Goal: Answer question/provide support: Share knowledge or assist other users

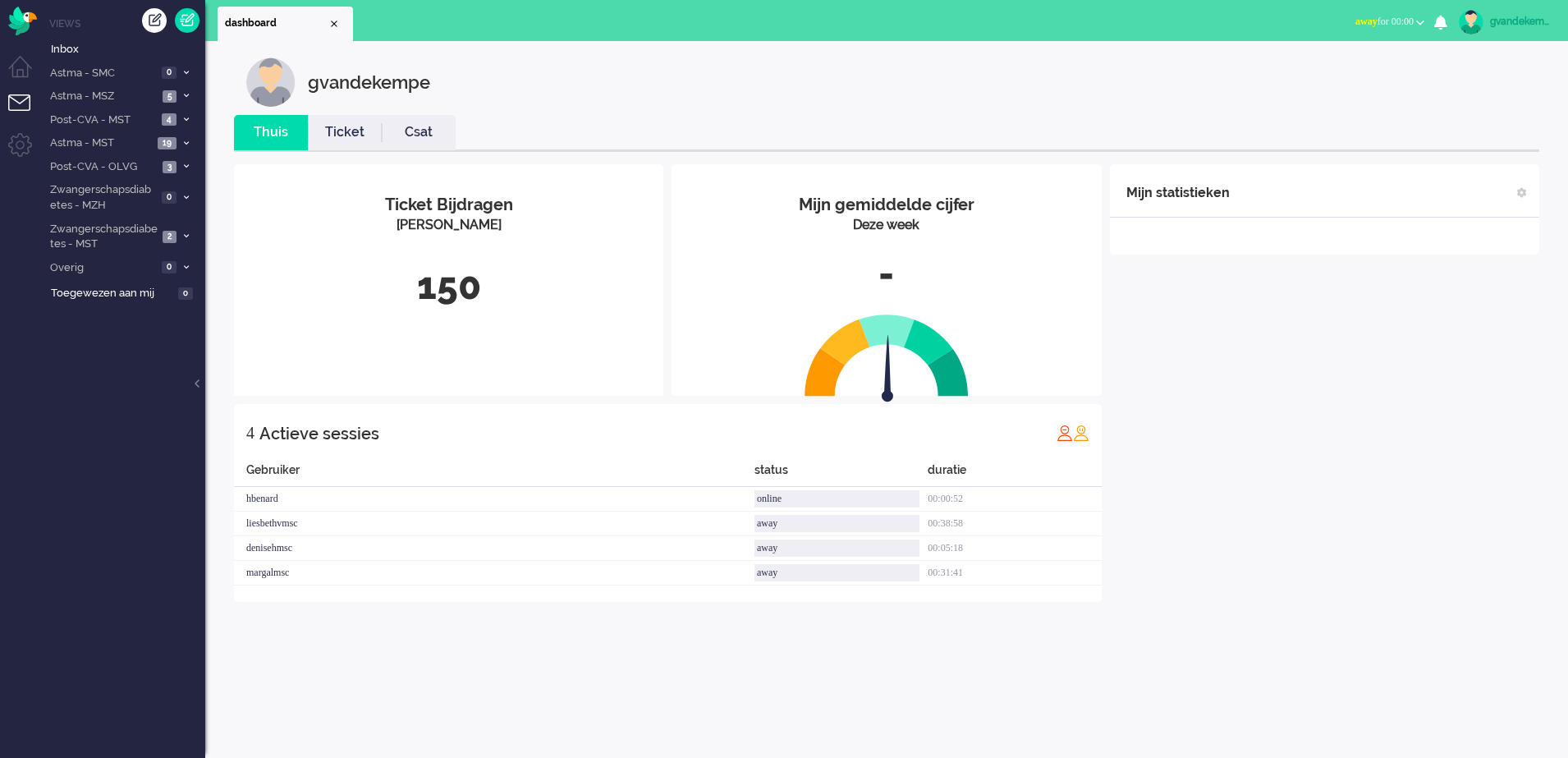
click at [1418, 22] on b "button" at bounding box center [1421, 22] width 8 height 6
click at [1320, 74] on label "Online" at bounding box center [1356, 73] width 130 height 14
click at [1249, 639] on div "gvandekempe Thuis Ticket Csat Mijn gemiddelde cijfer Deze week - Ticket Bijdrag…" at bounding box center [887, 400] width 1363 height 717
click at [30, 24] on img "Omnidesk" at bounding box center [22, 21] width 29 height 29
click at [1414, 20] on button "away for 00:00" at bounding box center [1390, 22] width 89 height 24
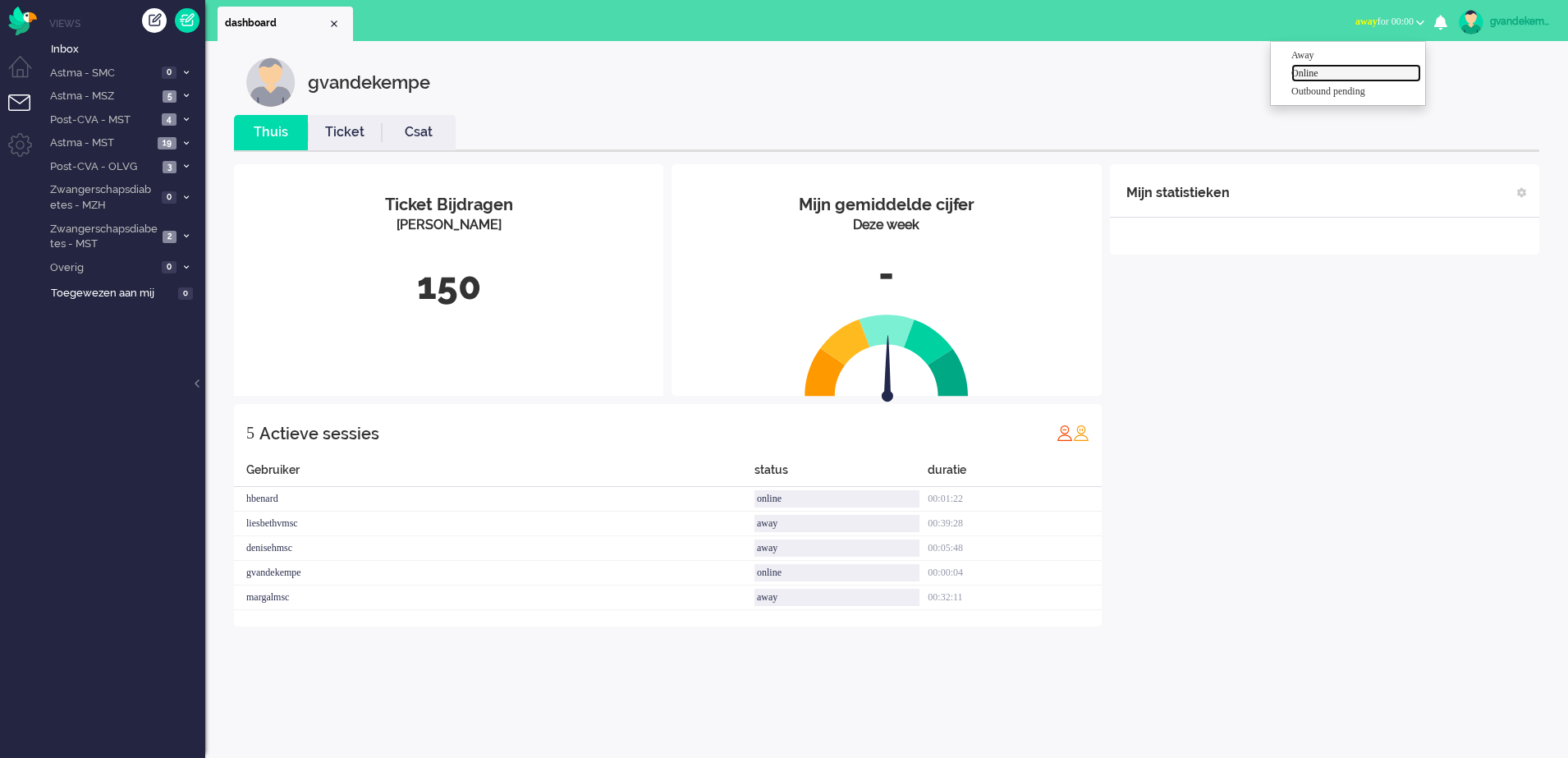
click at [1314, 77] on label "Online" at bounding box center [1356, 73] width 130 height 14
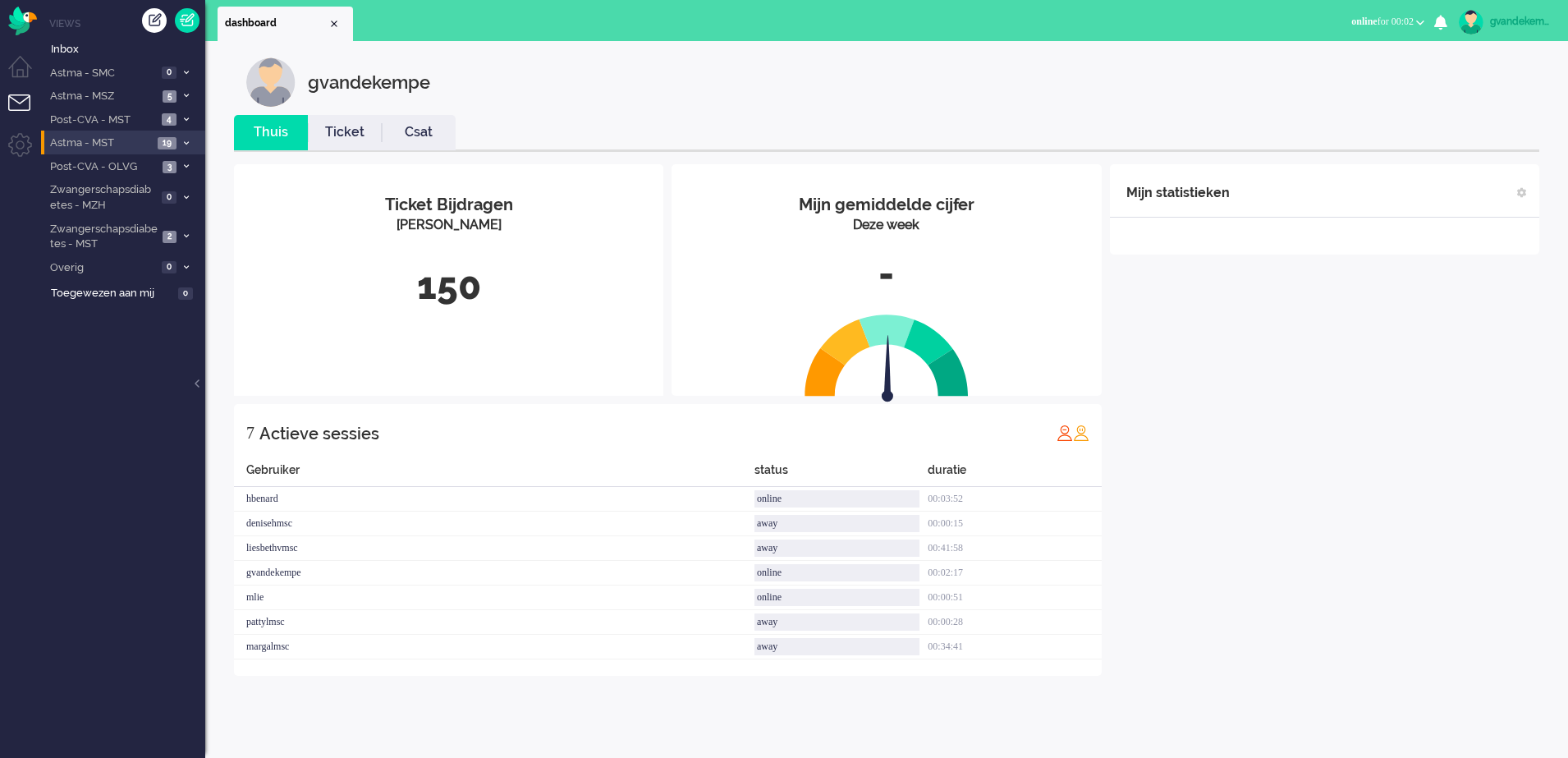
click at [121, 138] on span "Astma - MST" at bounding box center [100, 143] width 105 height 16
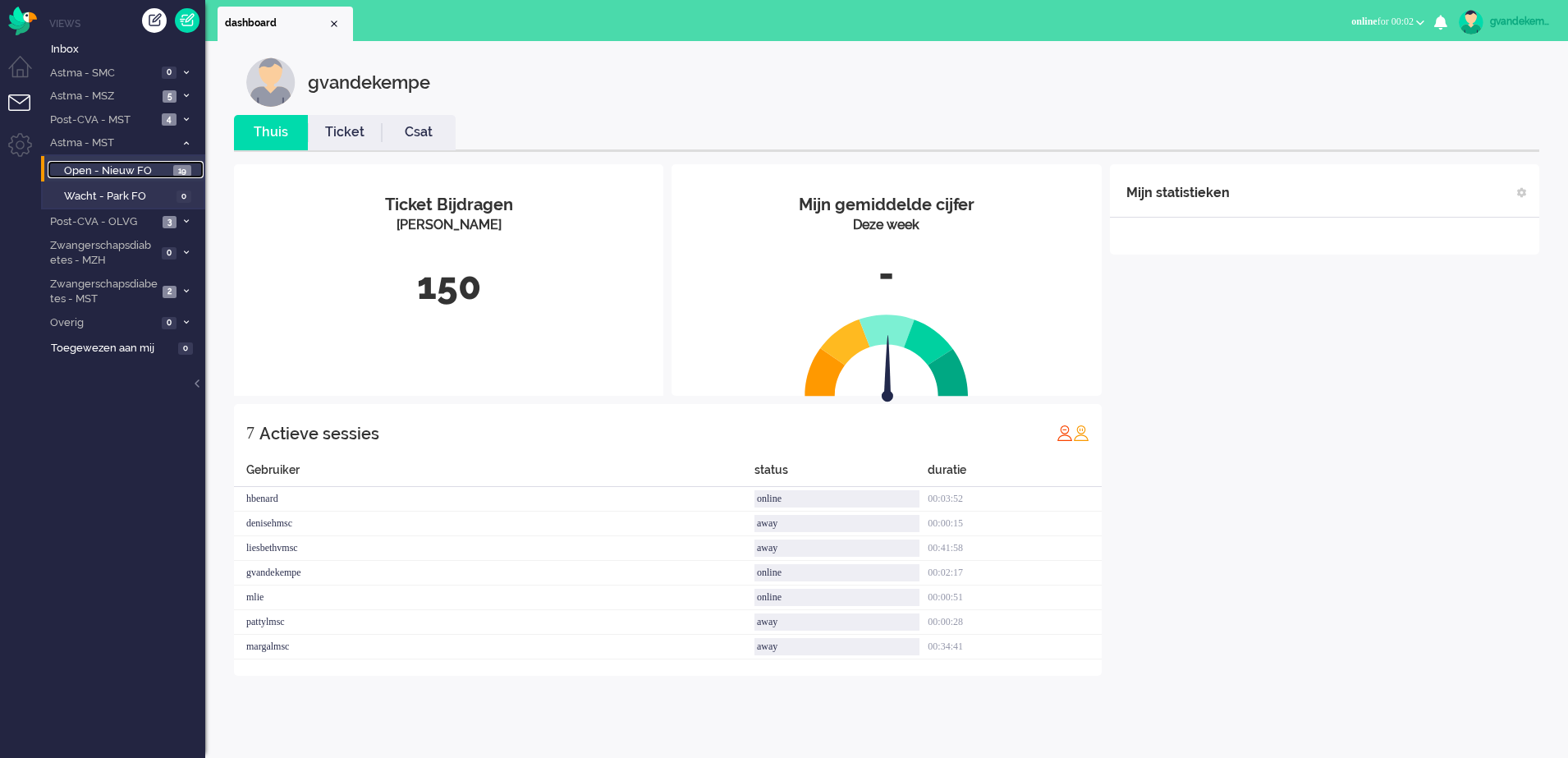
click at [119, 166] on span "Open - Nieuw FO" at bounding box center [117, 171] width 105 height 16
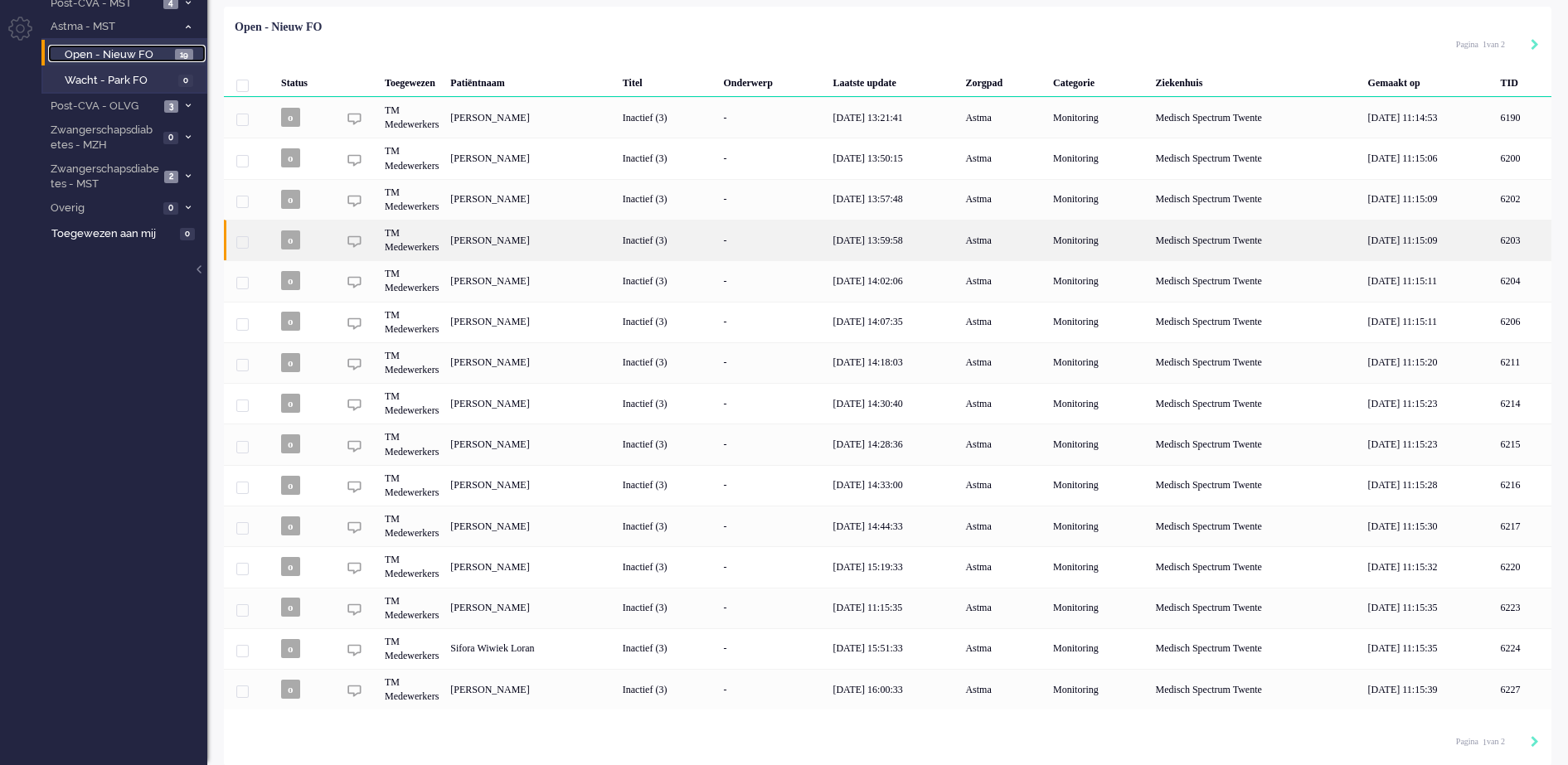
scroll to position [121, 0]
click at [910, 349] on div "[DATE] 14:18:03" at bounding box center [892, 361] width 133 height 41
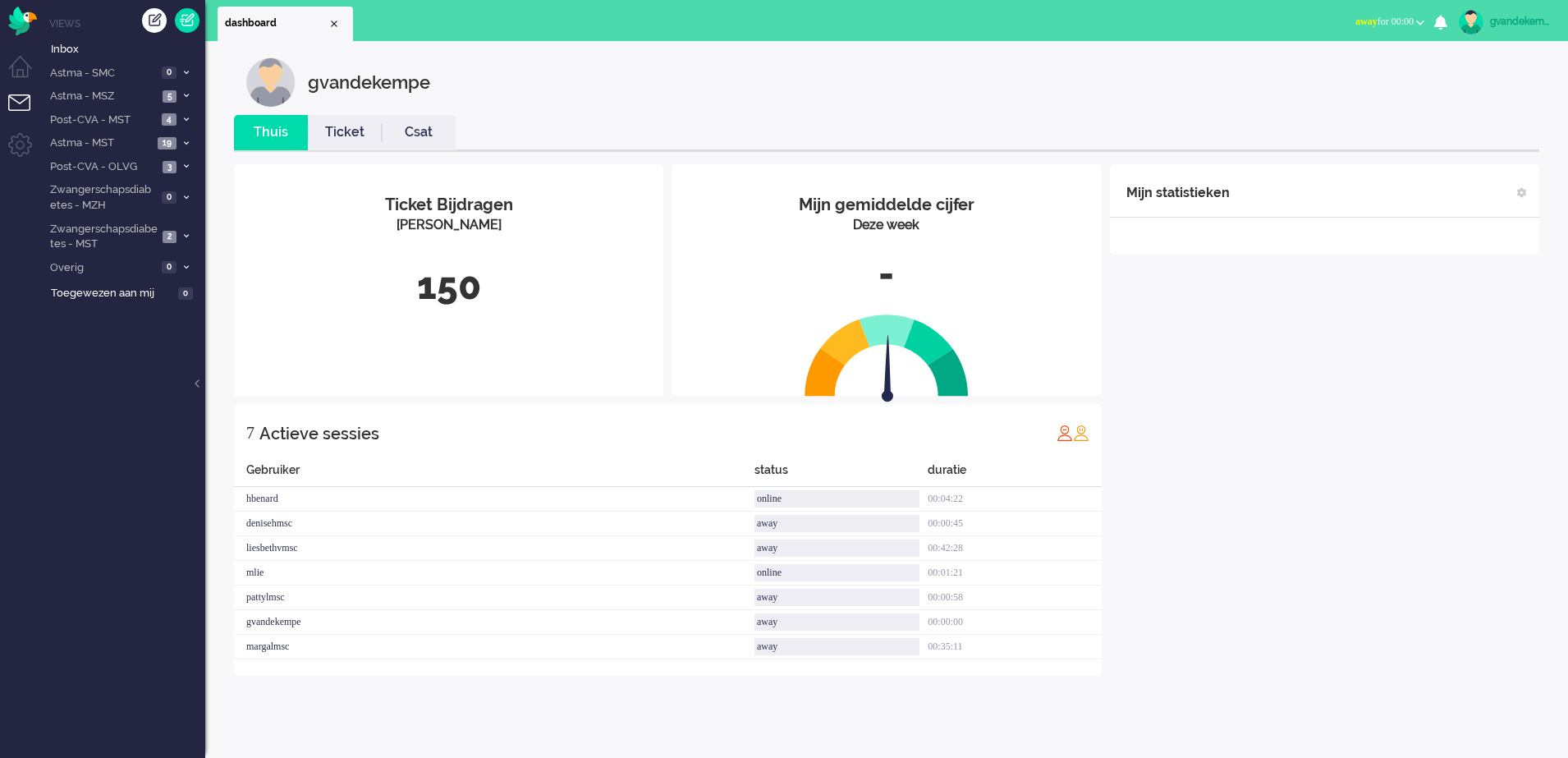
click at [1415, 19] on button "away for 00:00" at bounding box center [1390, 22] width 89 height 24
click at [1309, 76] on label "Online" at bounding box center [1356, 73] width 130 height 14
click at [1184, 467] on div "Mijn statistieken + Statistieken toevoegen Bel tijd (gemiddelde dag) Wrapup tij…" at bounding box center [1325, 420] width 429 height 512
click at [182, 230] on li "Zwangerschapsdiabetes - MST 2" at bounding box center [123, 235] width 164 height 38
click at [147, 266] on span "Open - Nieuw FO" at bounding box center [119, 272] width 109 height 16
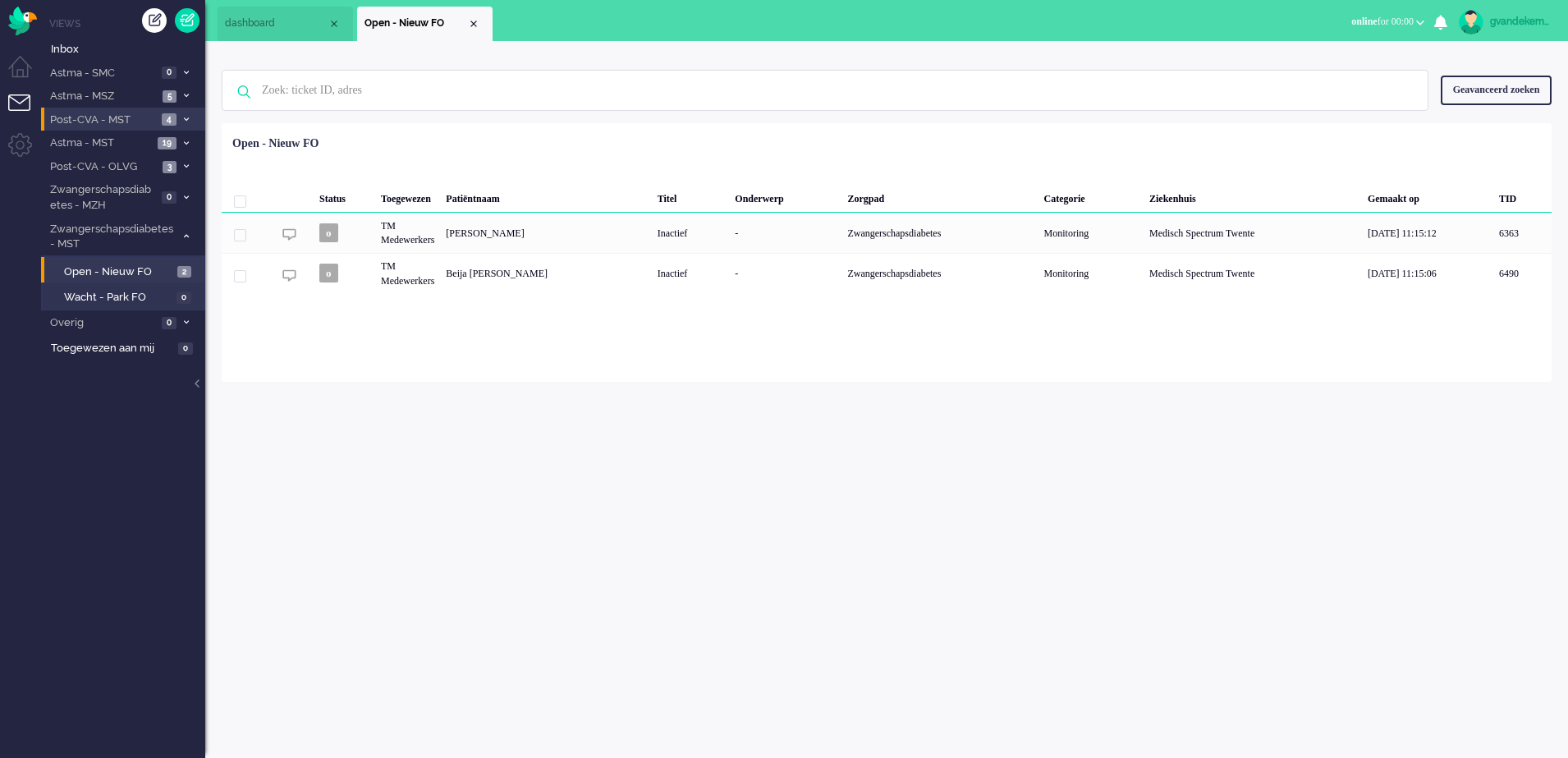
click at [184, 119] on icon at bounding box center [186, 119] width 5 height 6
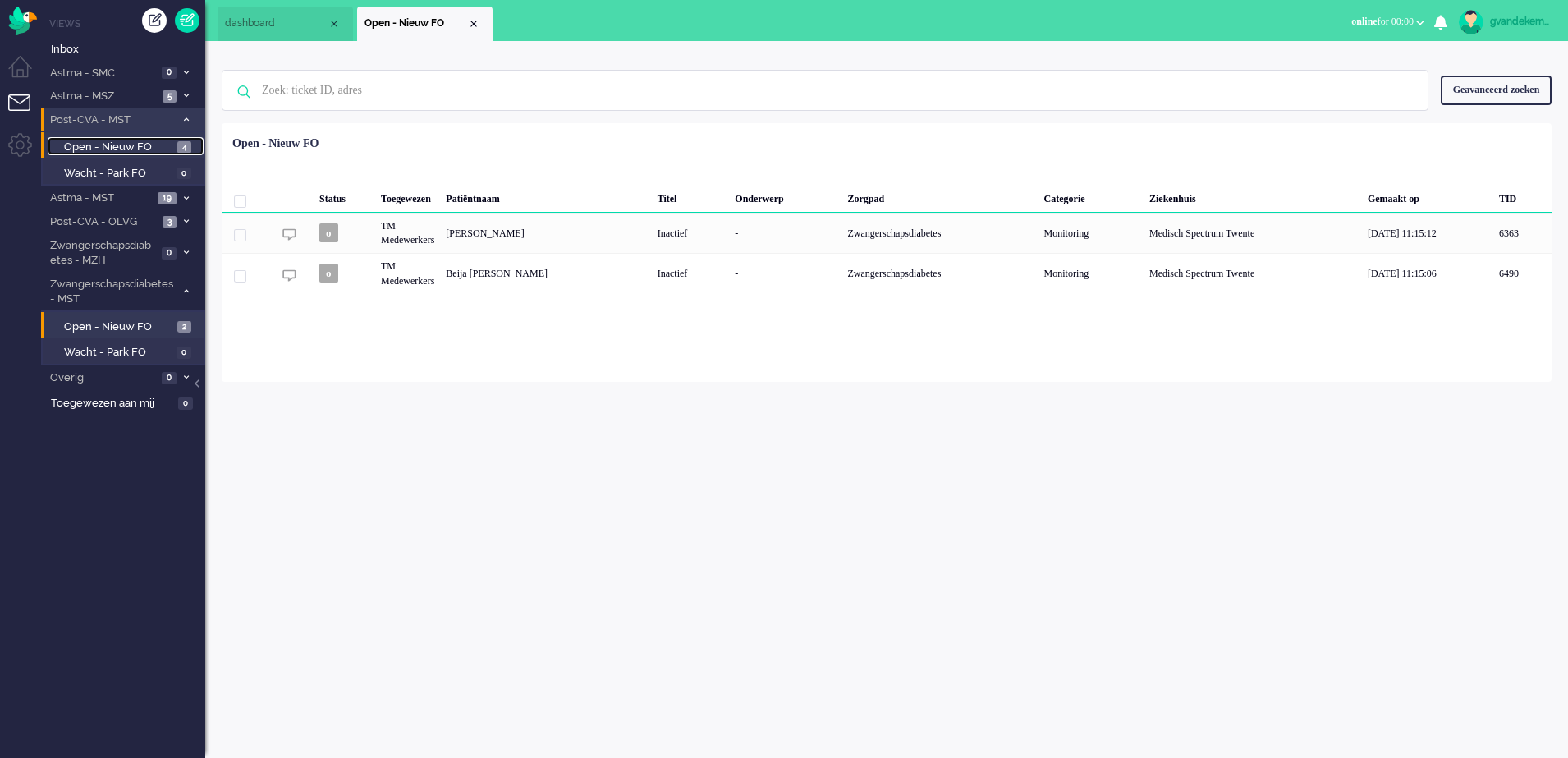
click at [135, 142] on span "Open - Nieuw FO" at bounding box center [119, 147] width 109 height 16
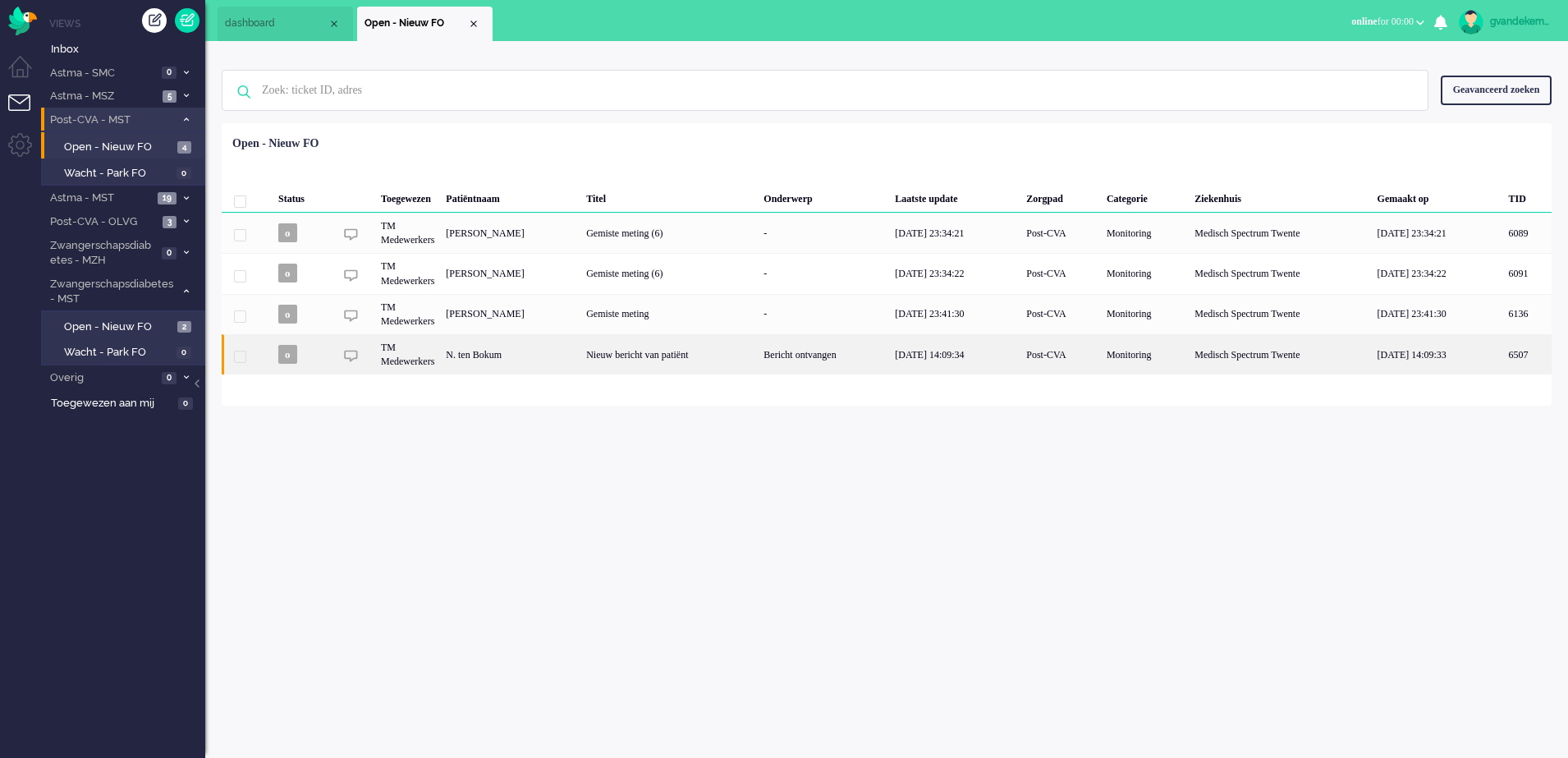
click at [722, 348] on div "Nieuw bericht van patiënt" at bounding box center [669, 354] width 177 height 40
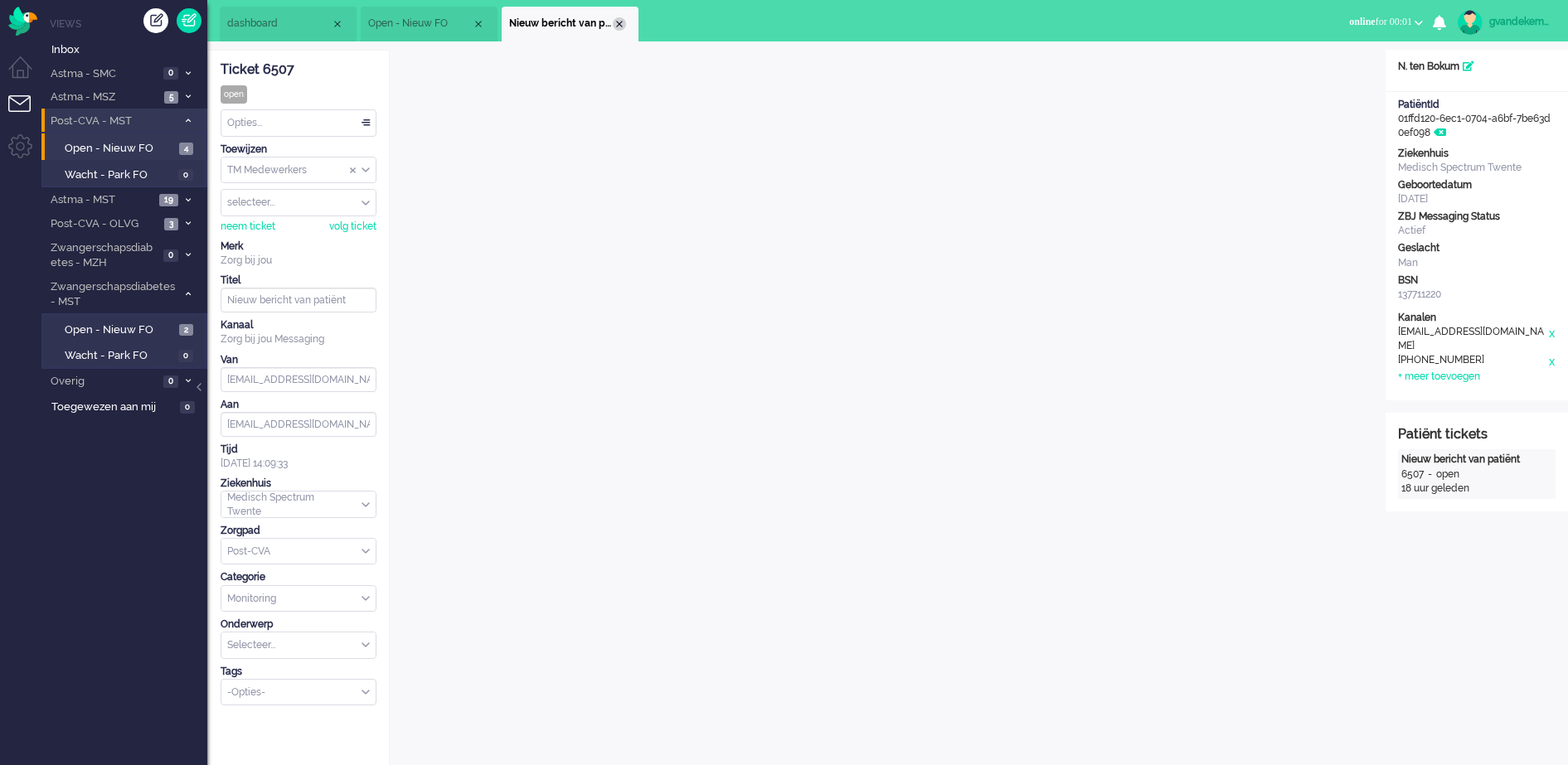
click at [619, 25] on div "Close tab" at bounding box center [619, 24] width 13 height 13
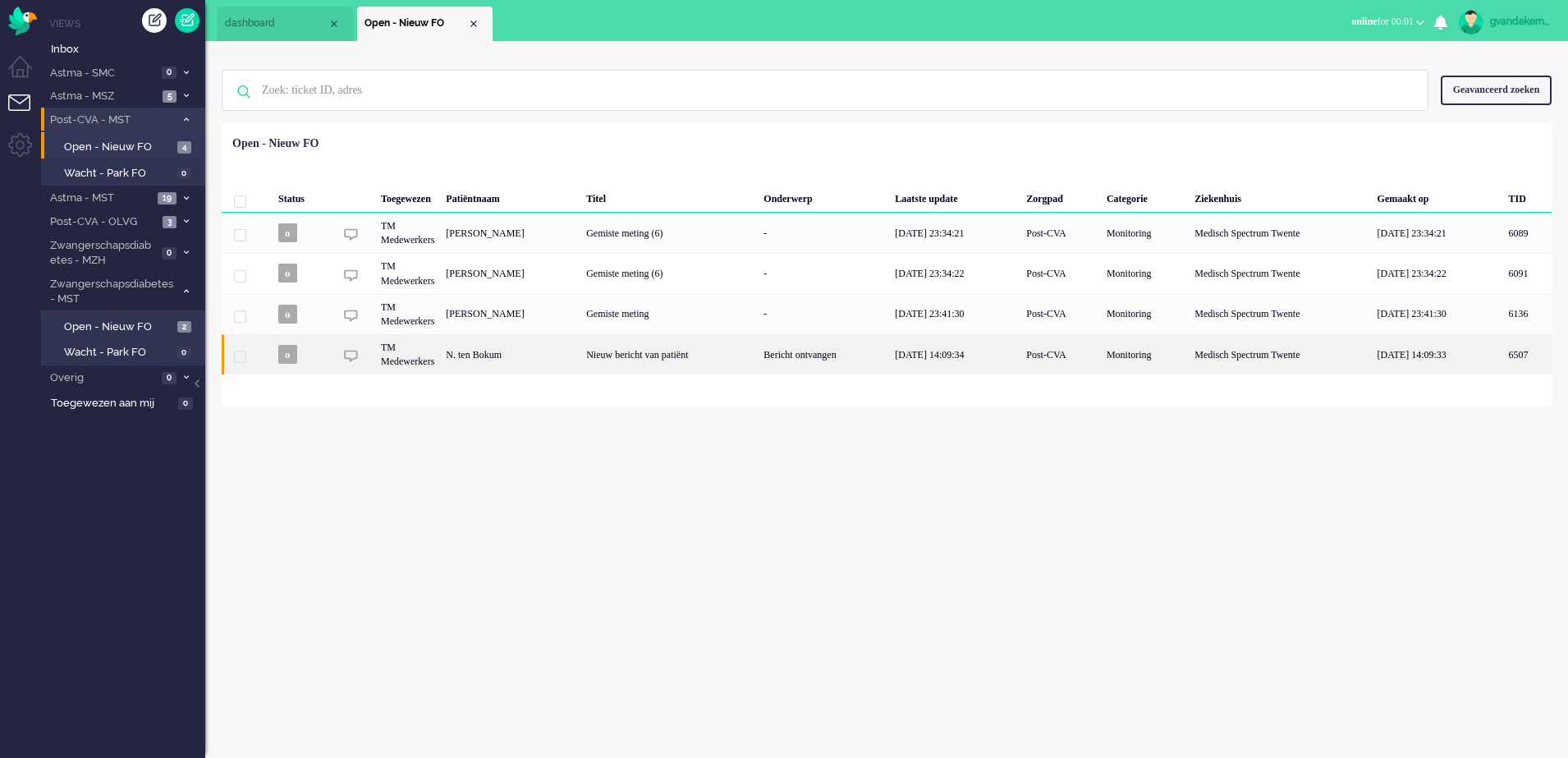
click at [1065, 354] on div "Post-CVA" at bounding box center [1061, 354] width 80 height 40
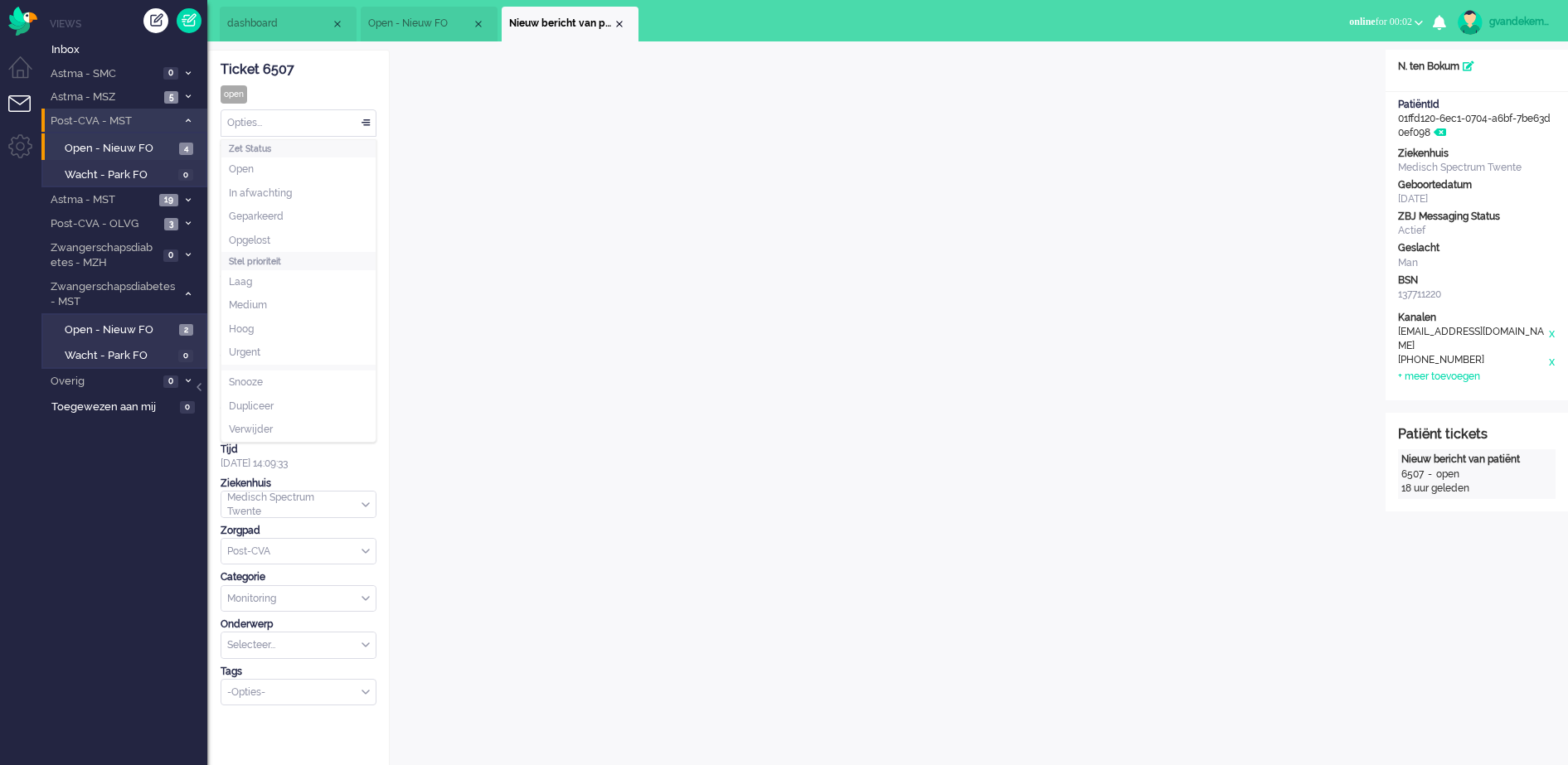
click at [366, 122] on div "Opties..." at bounding box center [299, 122] width 155 height 25
click at [258, 232] on li "Opgelost" at bounding box center [299, 241] width 155 height 24
click at [617, 24] on div "Close tab" at bounding box center [619, 24] width 13 height 13
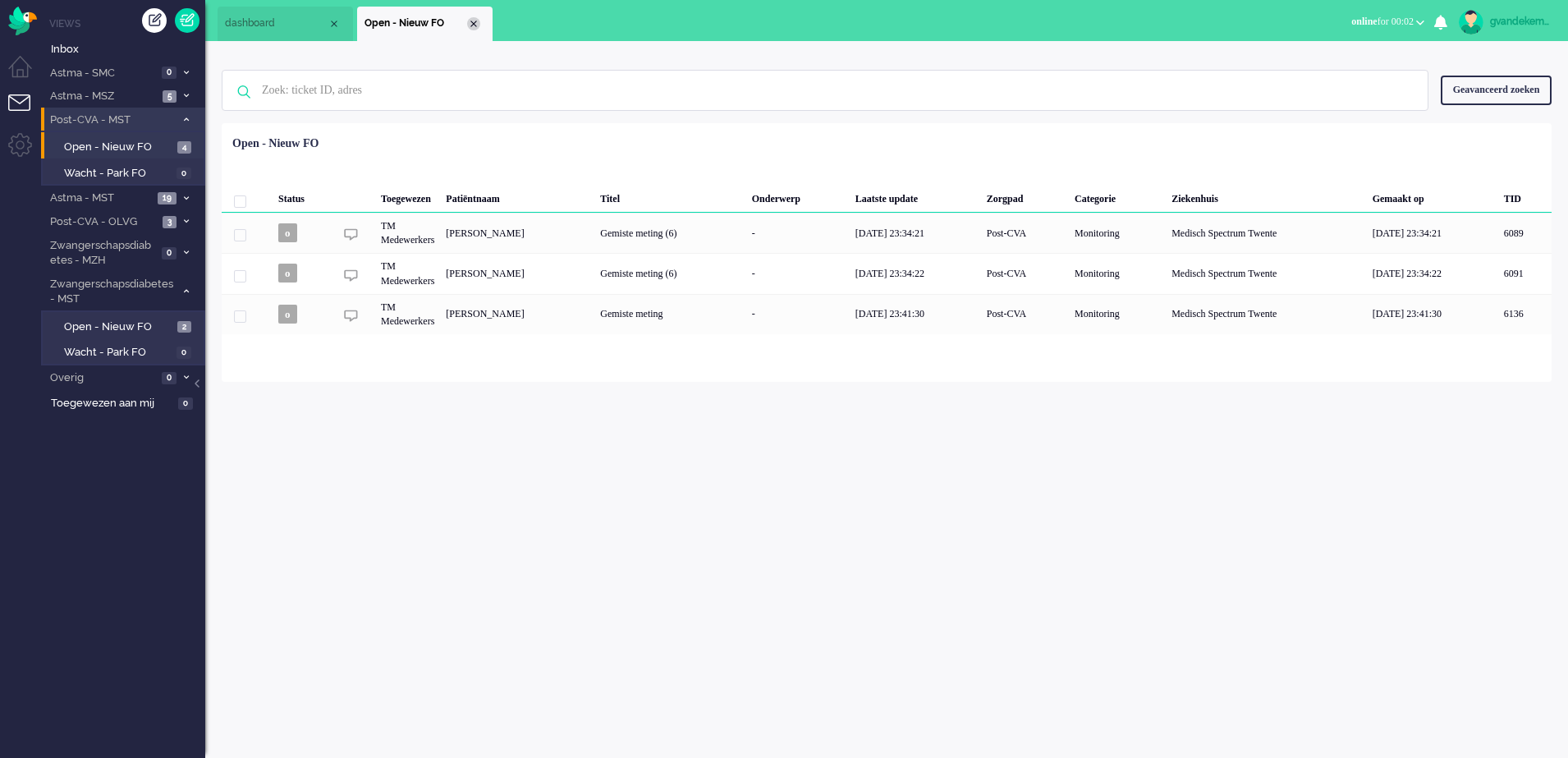
click at [468, 20] on div "Close tab" at bounding box center [474, 23] width 13 height 13
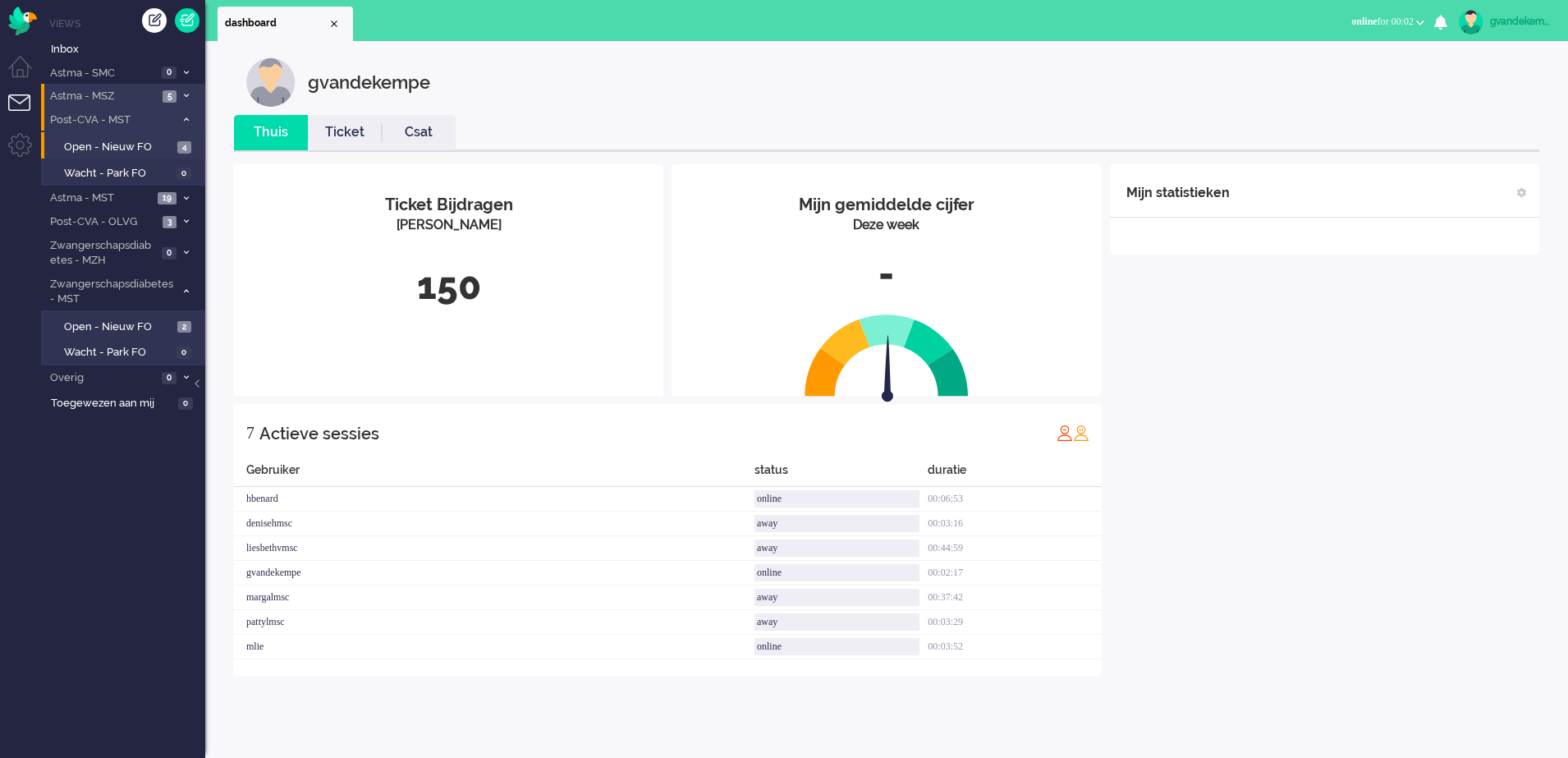
click at [176, 95] on span "5" at bounding box center [169, 96] width 14 height 12
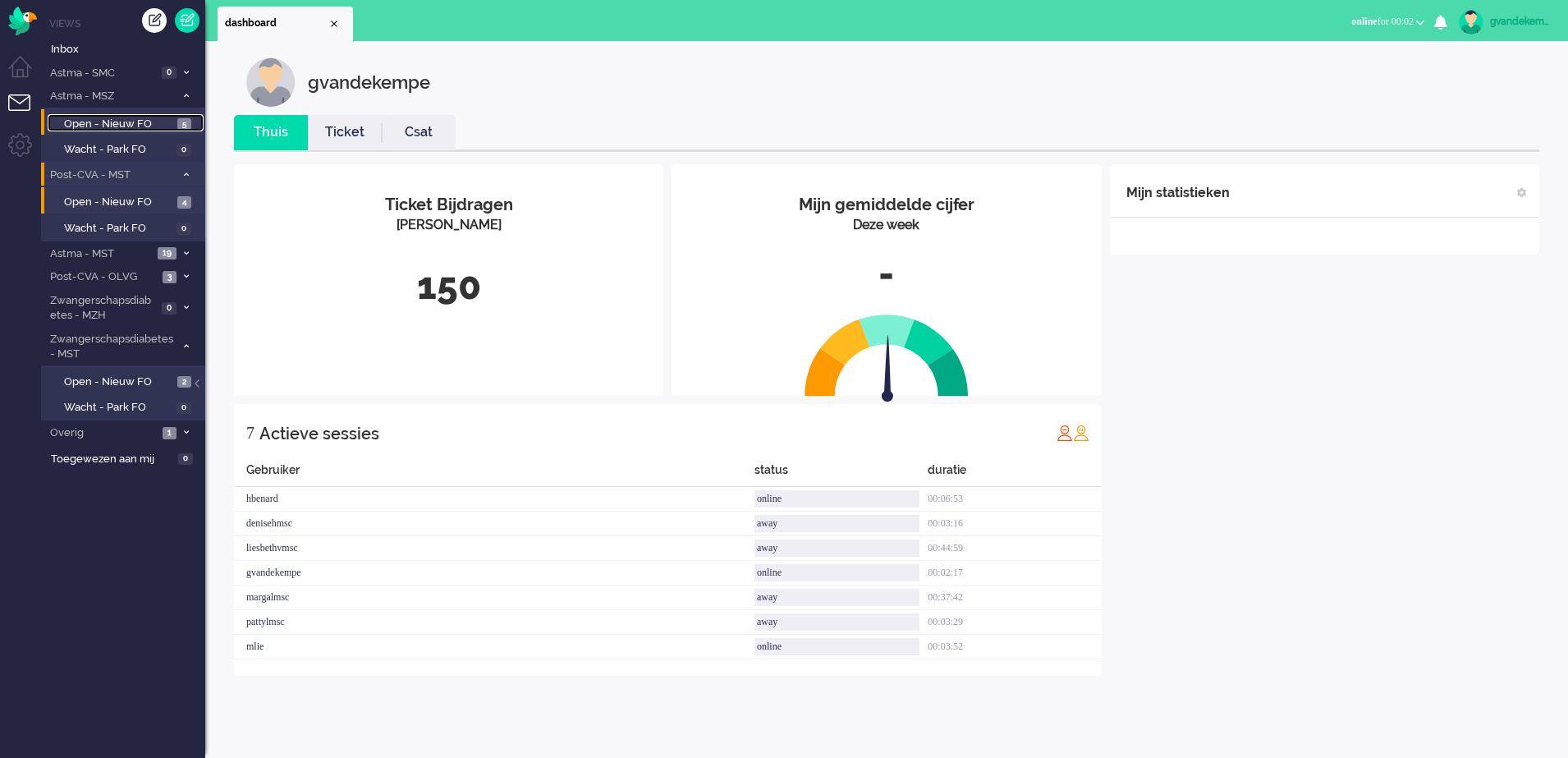
click at [141, 119] on span "Open - Nieuw FO" at bounding box center [119, 124] width 109 height 16
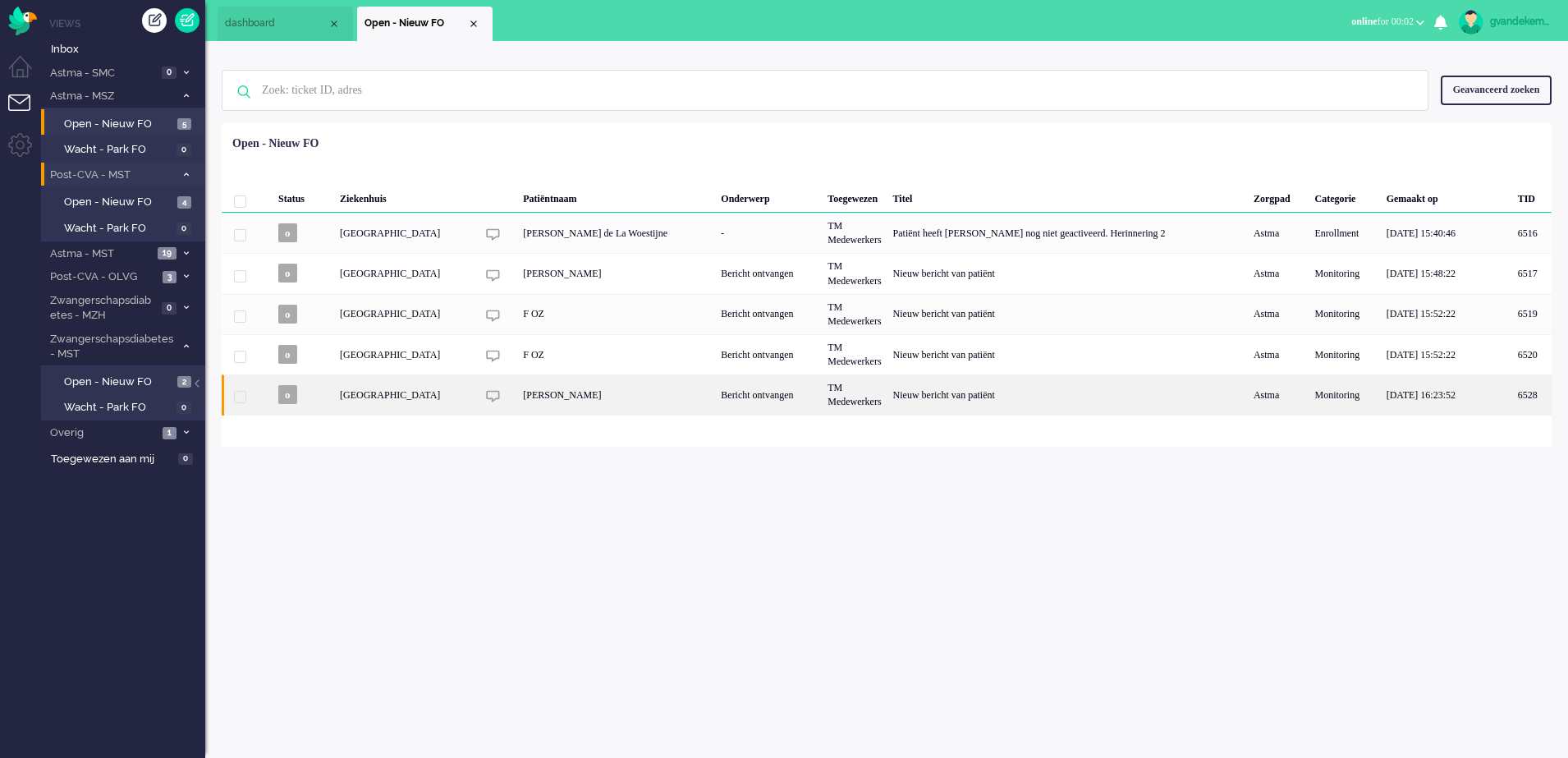
click at [1029, 397] on div "Nieuw bericht van patiënt" at bounding box center [1068, 394] width 360 height 40
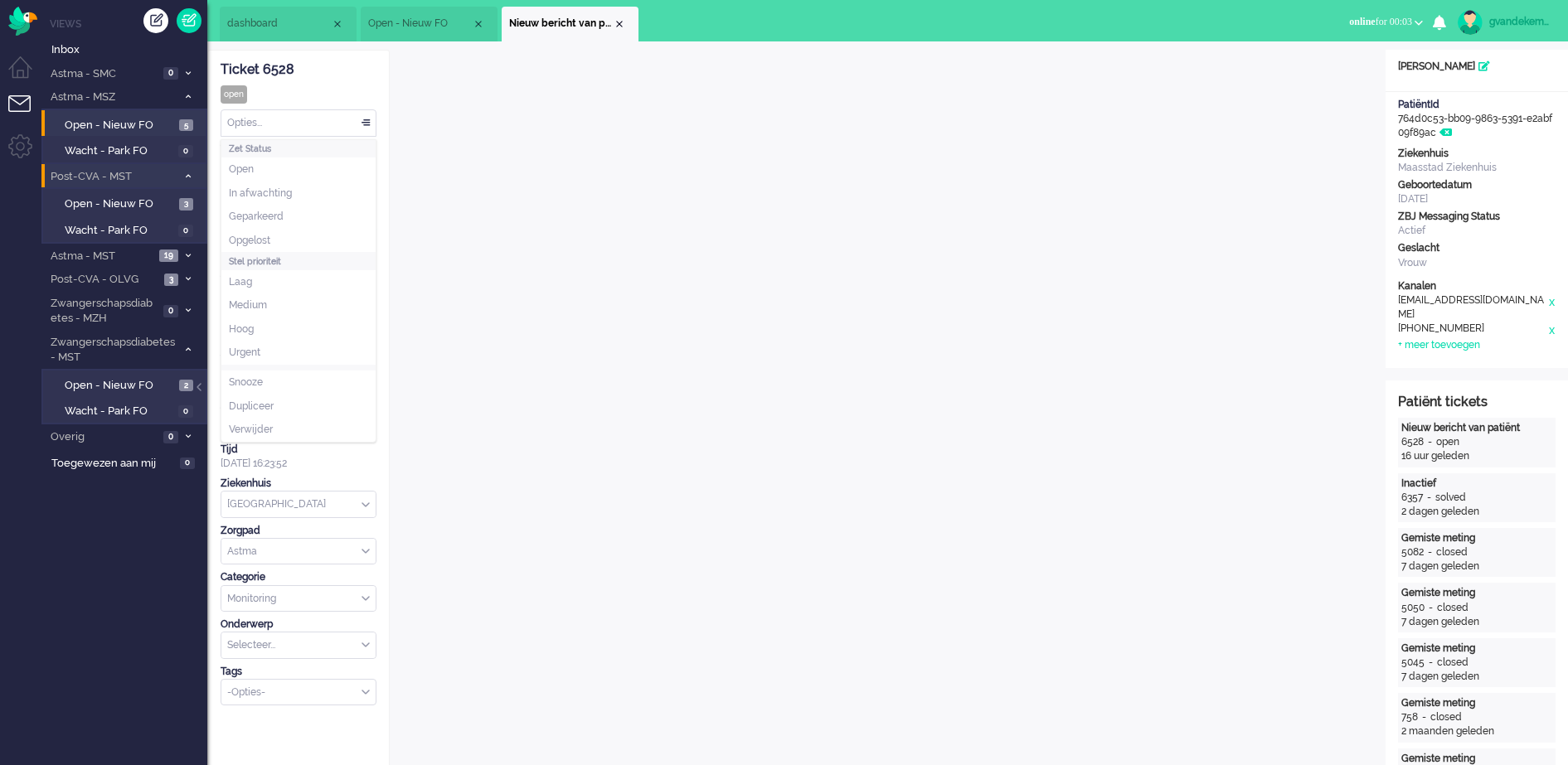
click at [365, 122] on div "Opties..." at bounding box center [299, 122] width 155 height 25
click at [249, 234] on span "Opgelost" at bounding box center [250, 240] width 41 height 14
click at [624, 23] on div "Close tab" at bounding box center [619, 24] width 13 height 13
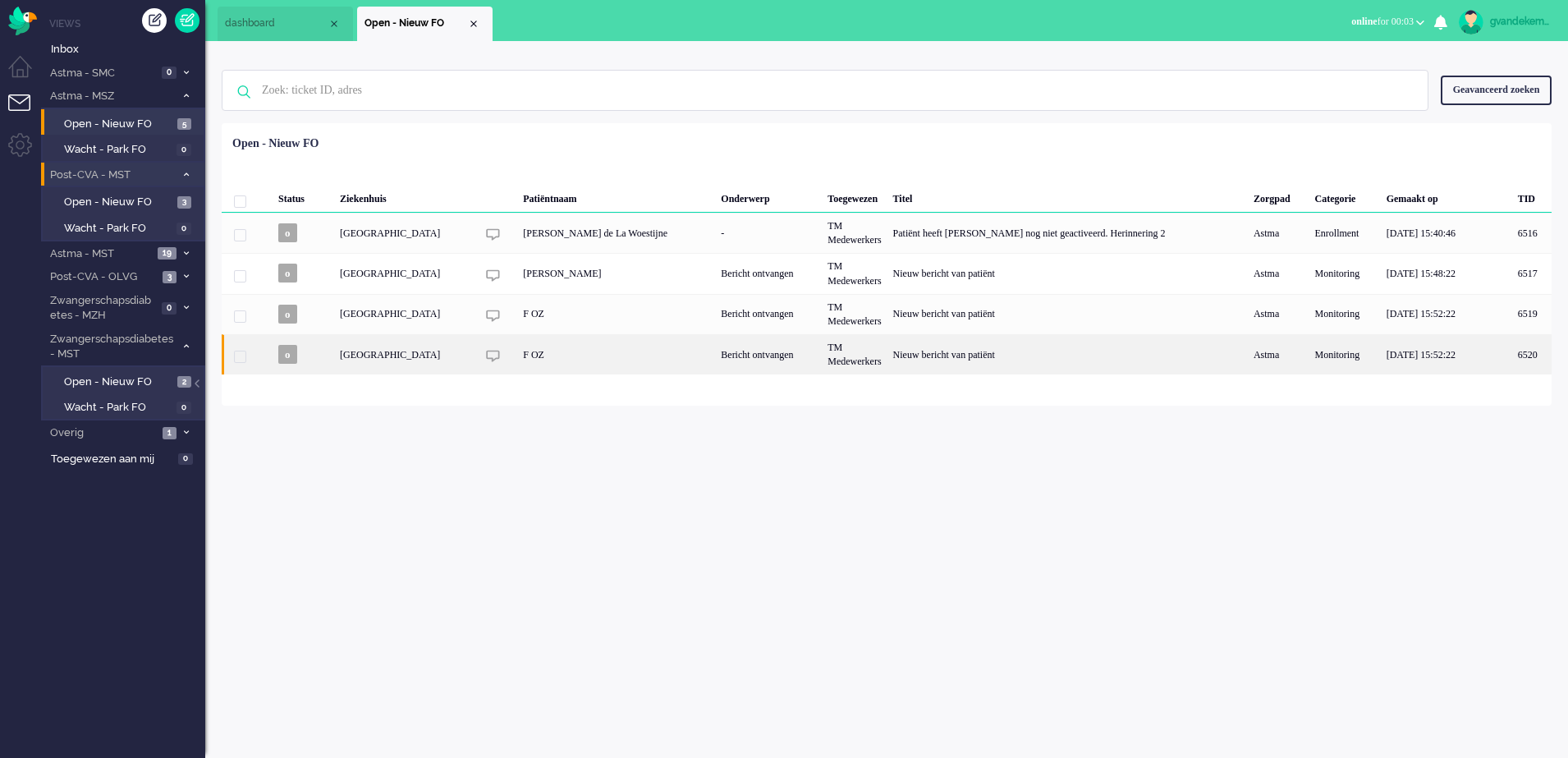
click at [822, 365] on div "Bericht ontvangen" at bounding box center [768, 354] width 106 height 40
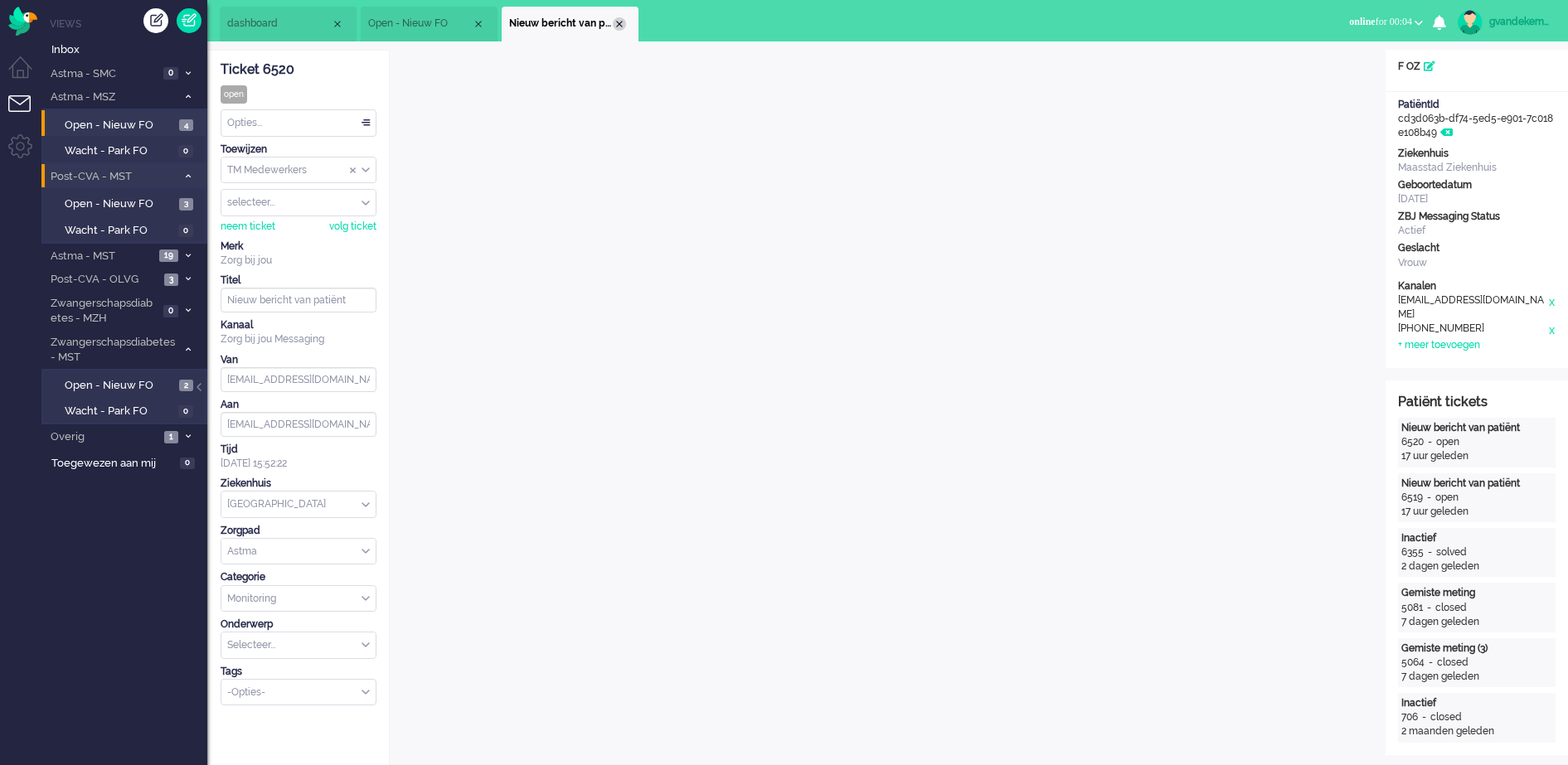
click at [618, 22] on div "Close tab" at bounding box center [619, 24] width 13 height 13
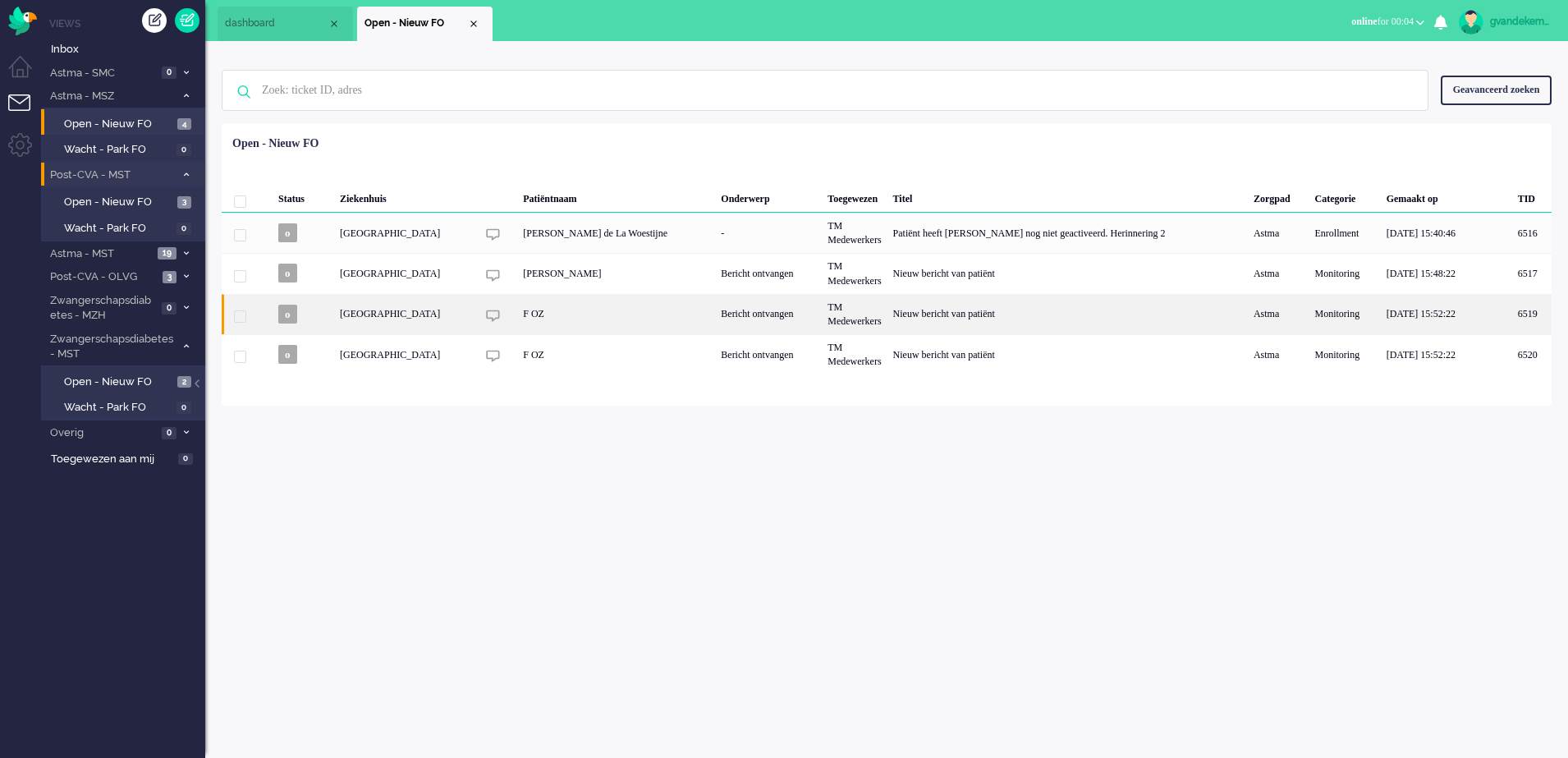
click at [715, 321] on div "F OZ" at bounding box center [616, 314] width 198 height 40
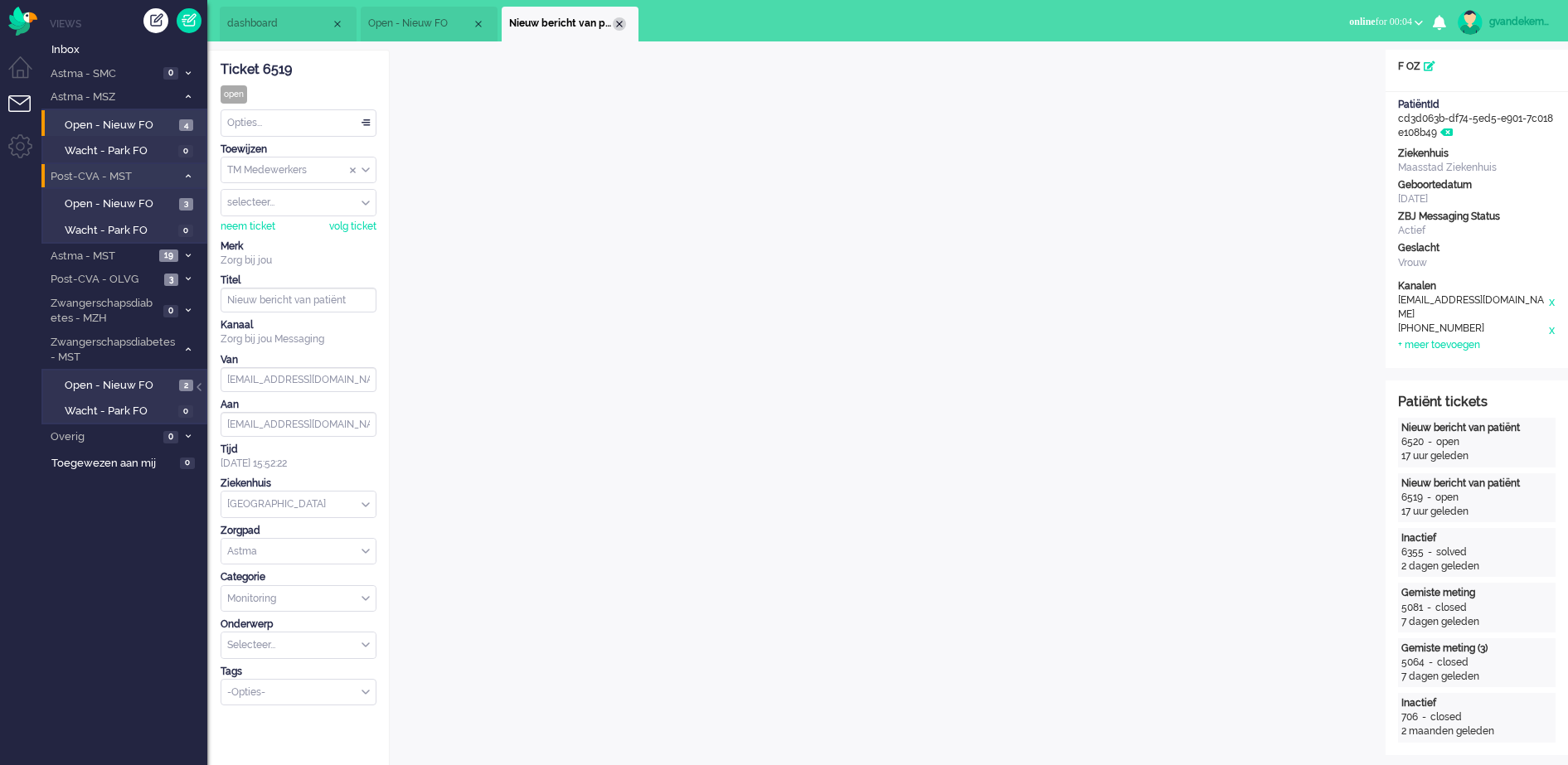
click at [622, 19] on div "Close tab" at bounding box center [619, 24] width 13 height 13
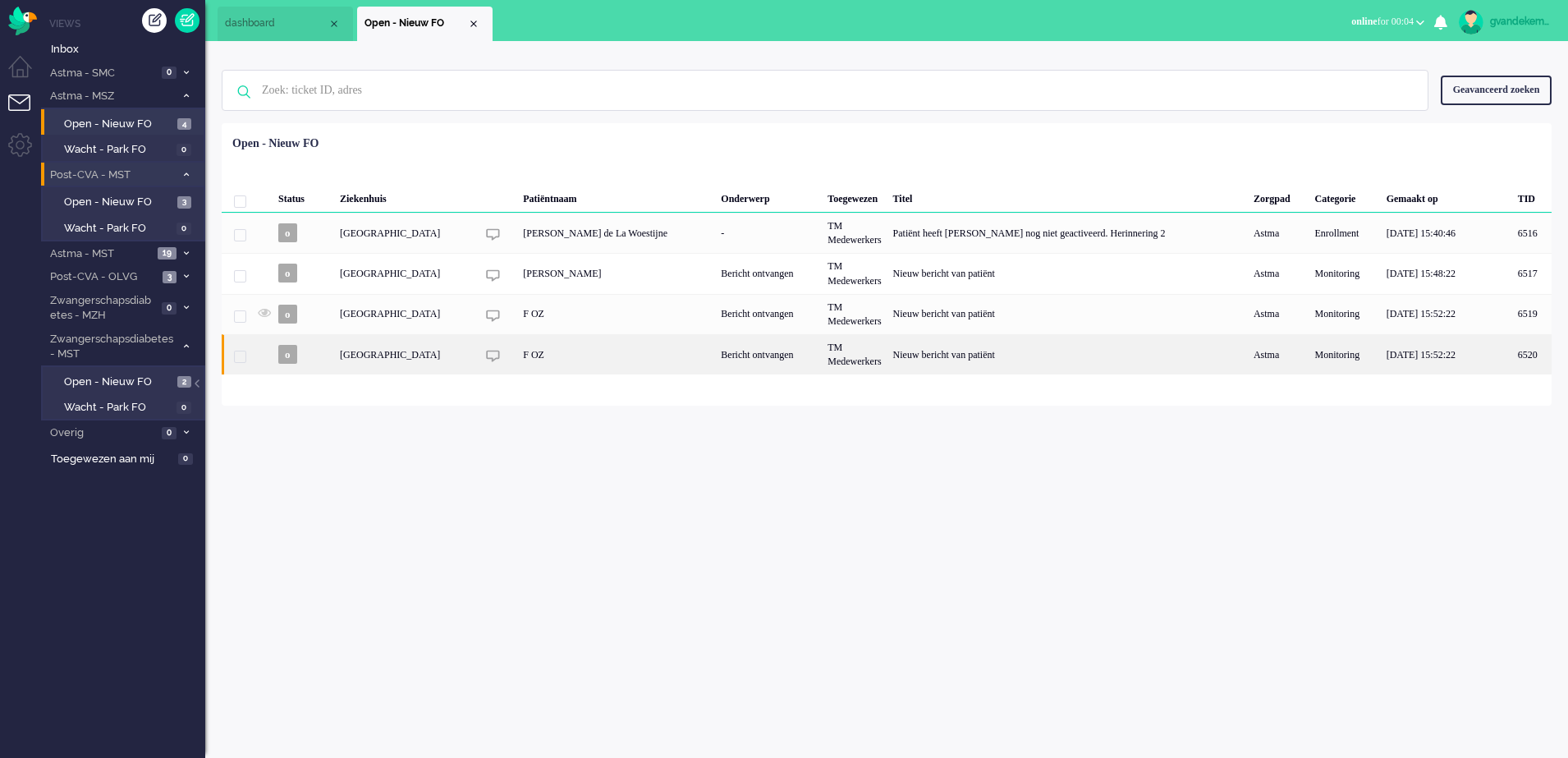
click at [674, 360] on div "F OZ" at bounding box center [616, 354] width 198 height 40
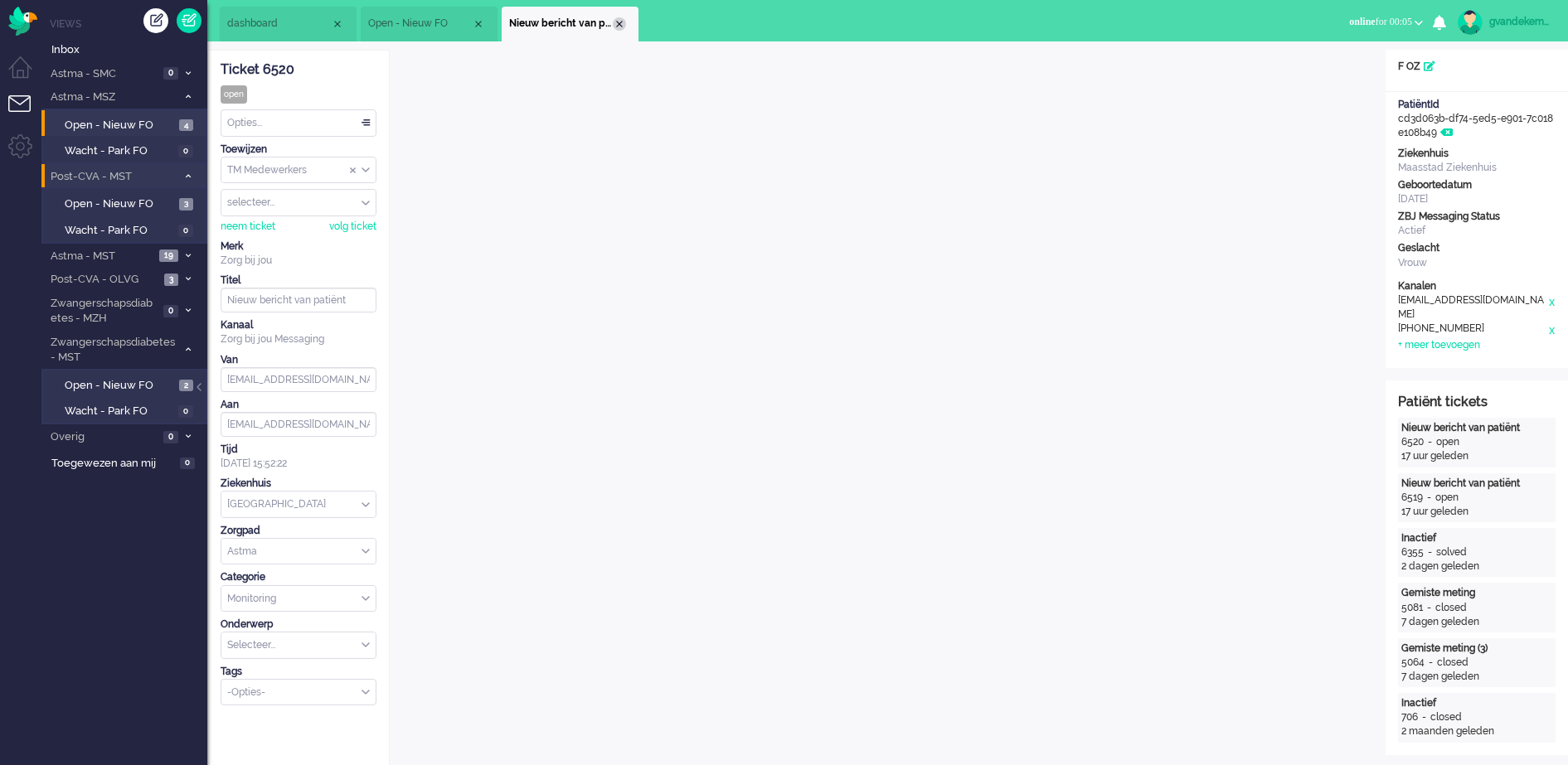
click at [618, 28] on div "Close tab" at bounding box center [619, 24] width 13 height 13
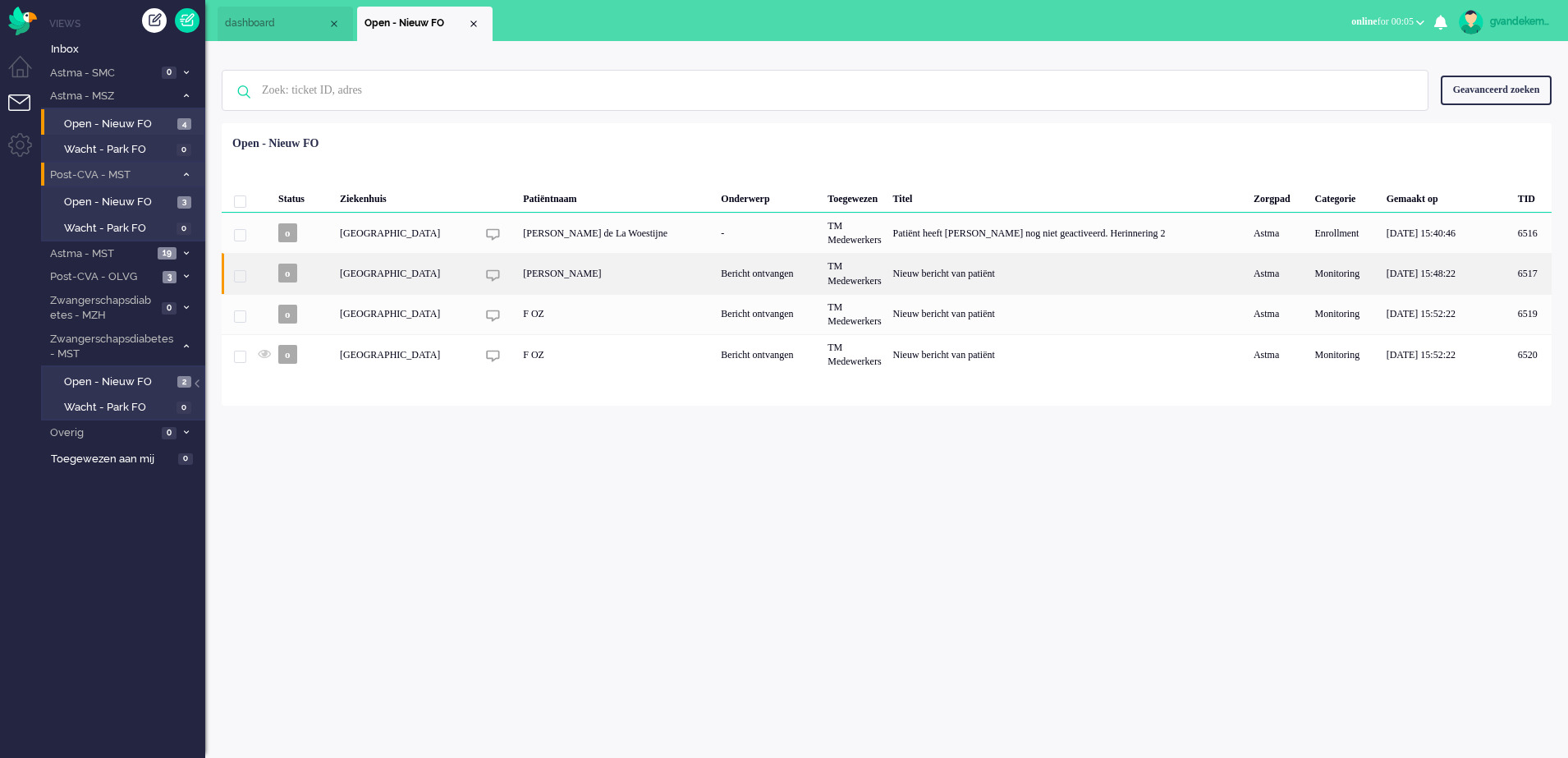
click at [711, 274] on div "Catherine Annemarie Hermann-Verkuil" at bounding box center [616, 273] width 198 height 40
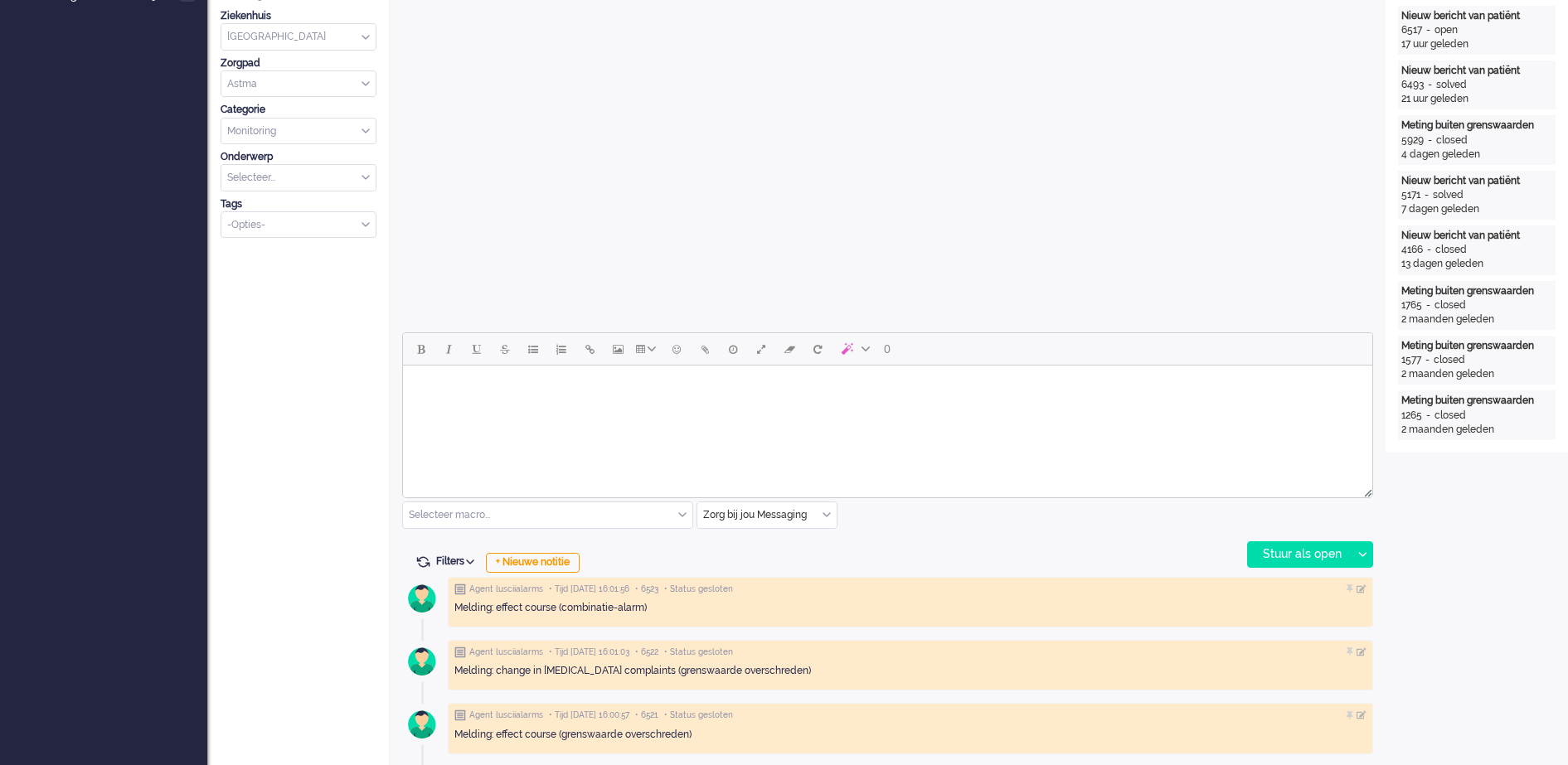
scroll to position [465, 0]
click at [570, 562] on div "+ Nieuwe notitie" at bounding box center [532, 564] width 93 height 20
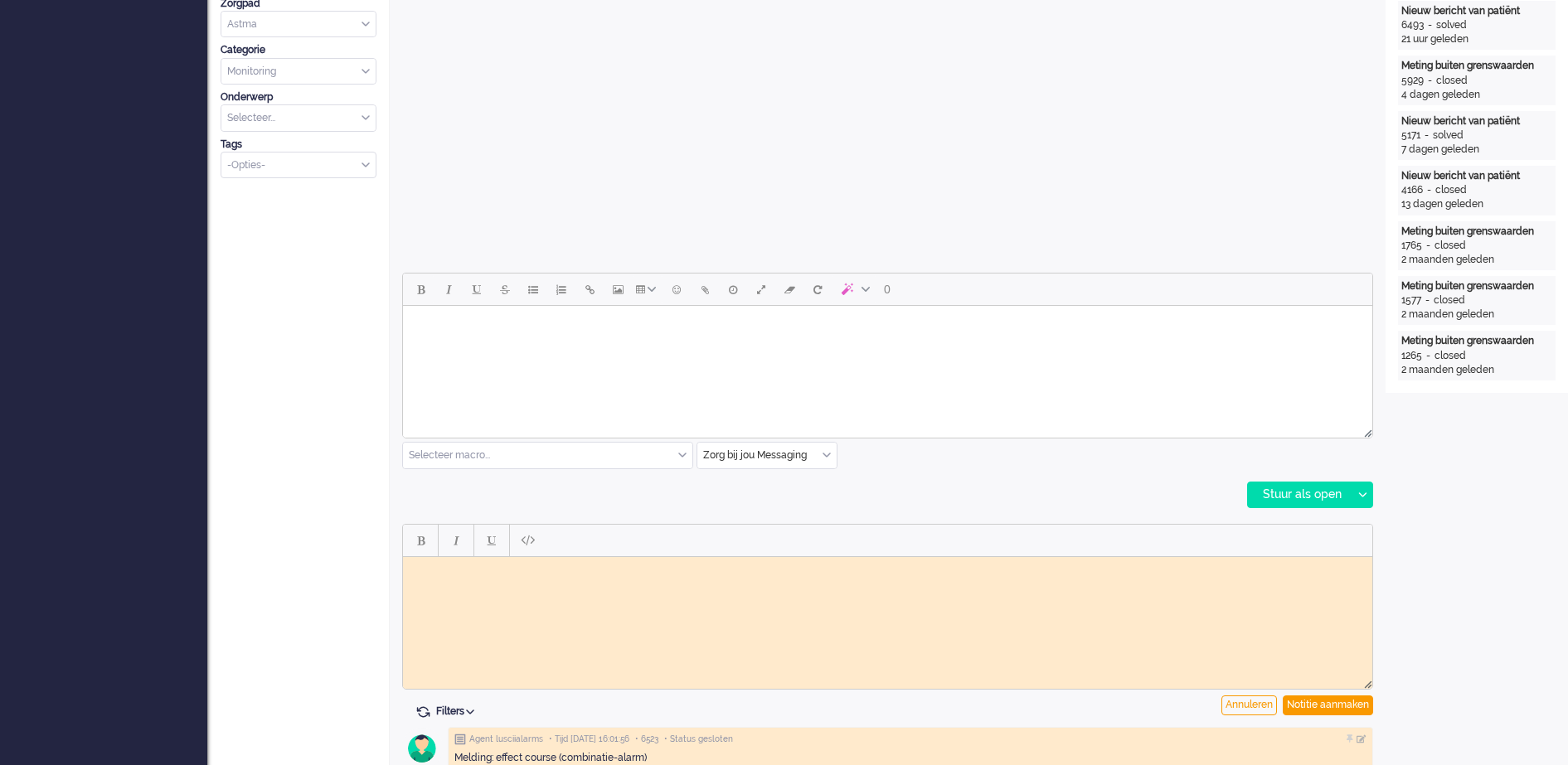
scroll to position [518, 0]
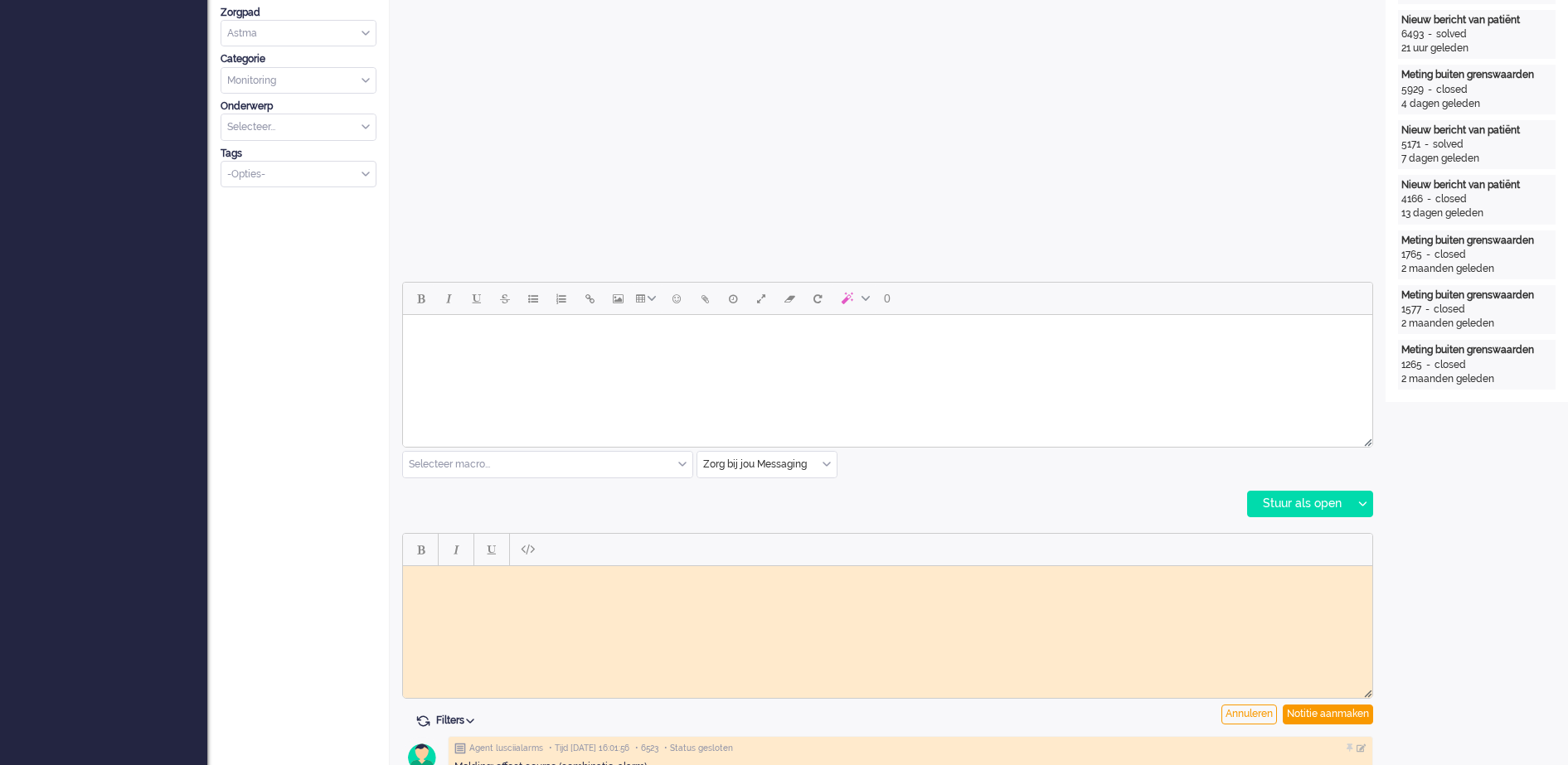
click at [715, 336] on body "Rich Text Area. Press ALT-0 for help." at bounding box center [888, 335] width 956 height 29
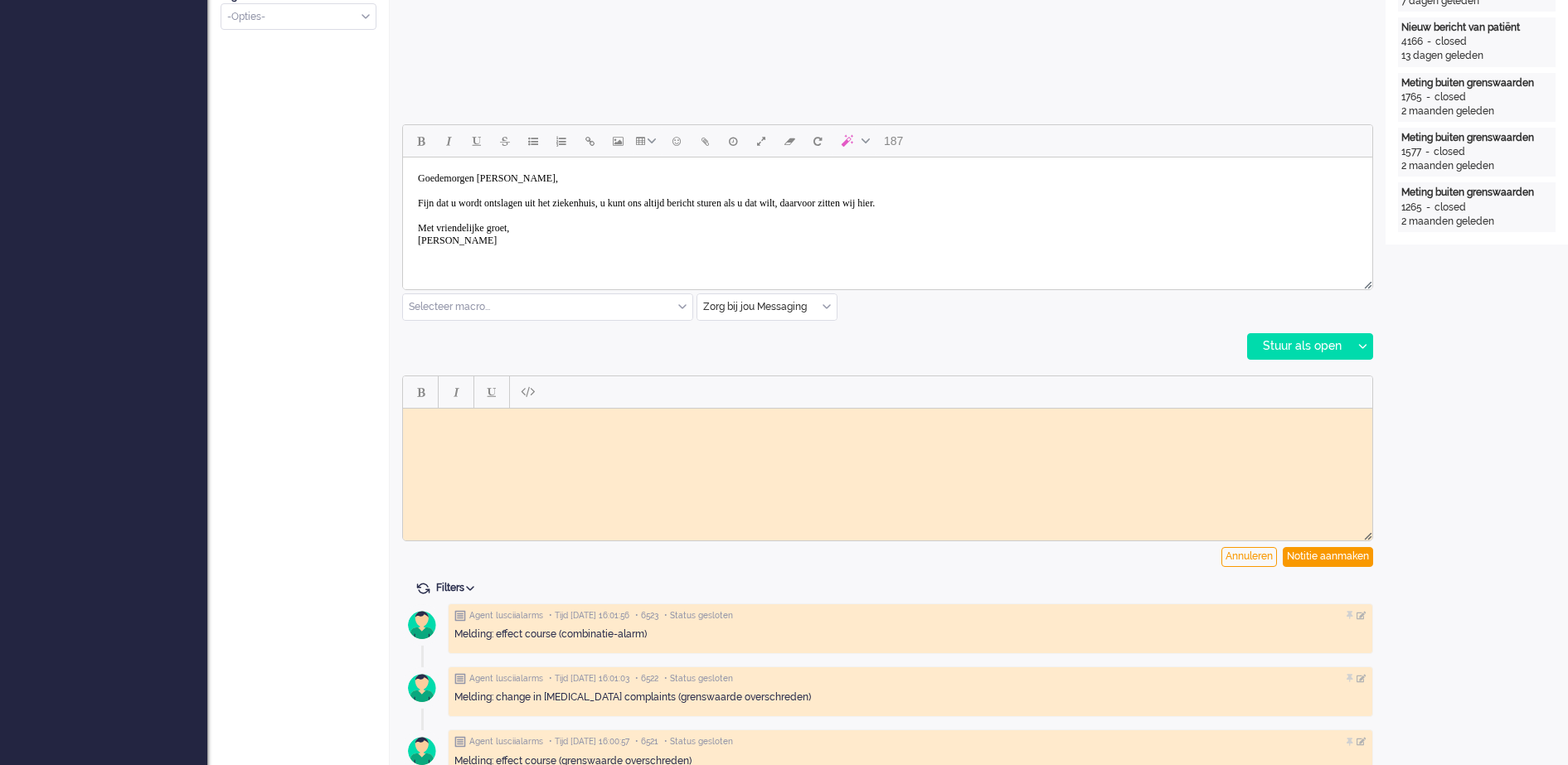
scroll to position [725, 0]
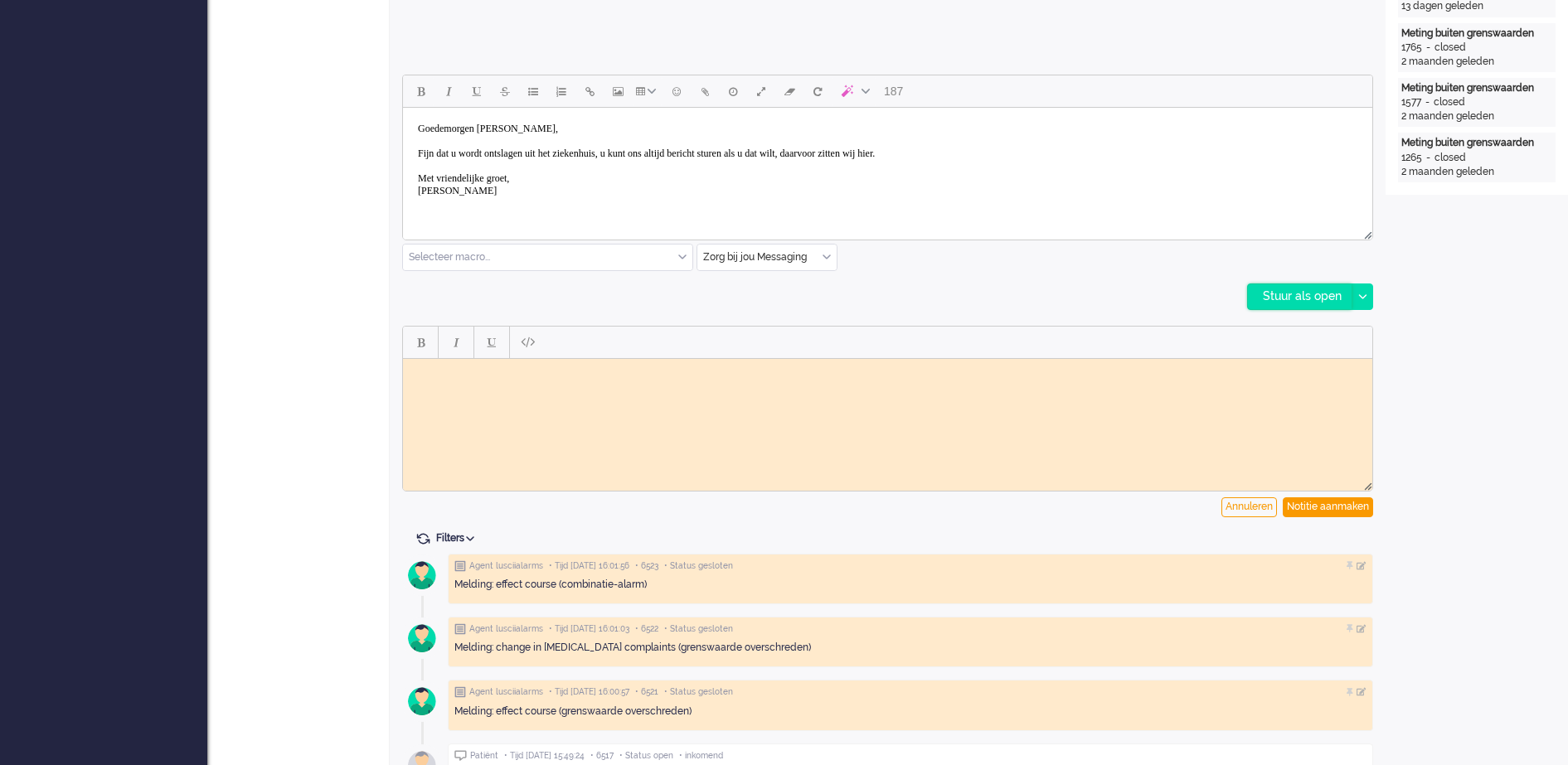
click at [1315, 297] on div "Stuur als open" at bounding box center [1299, 297] width 104 height 24
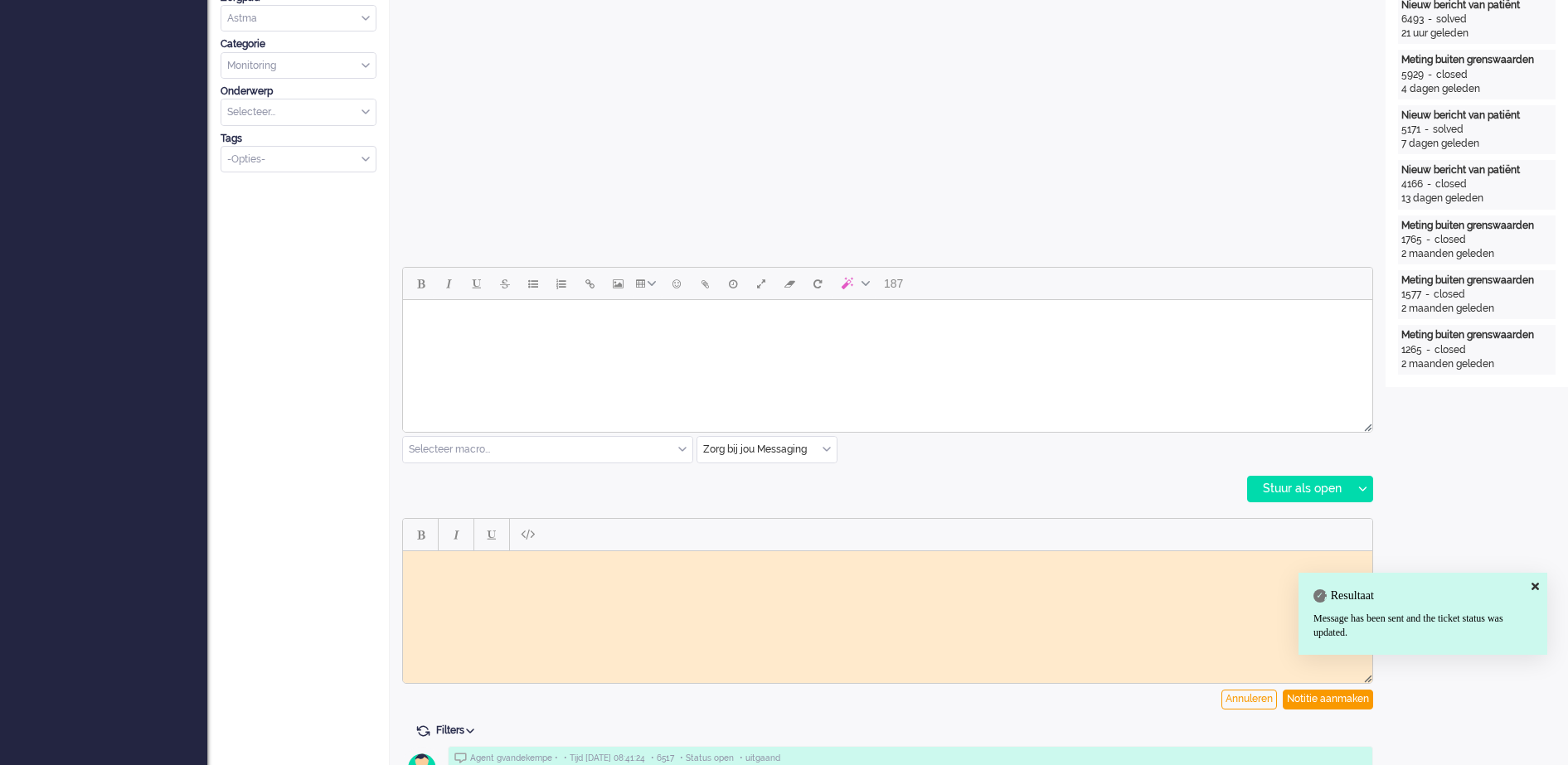
scroll to position [0, 0]
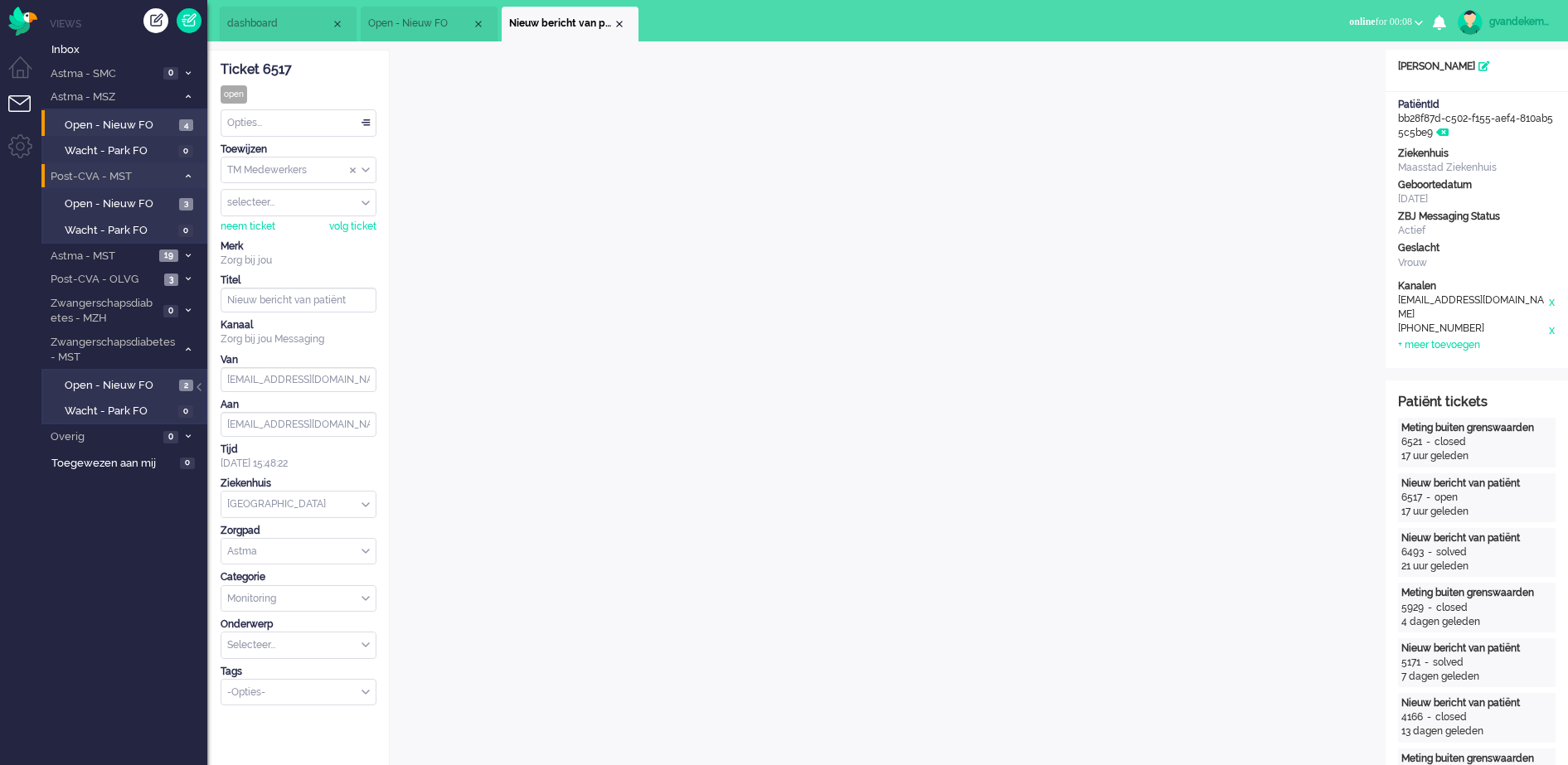
click at [370, 123] on div "Opties..." at bounding box center [299, 122] width 155 height 25
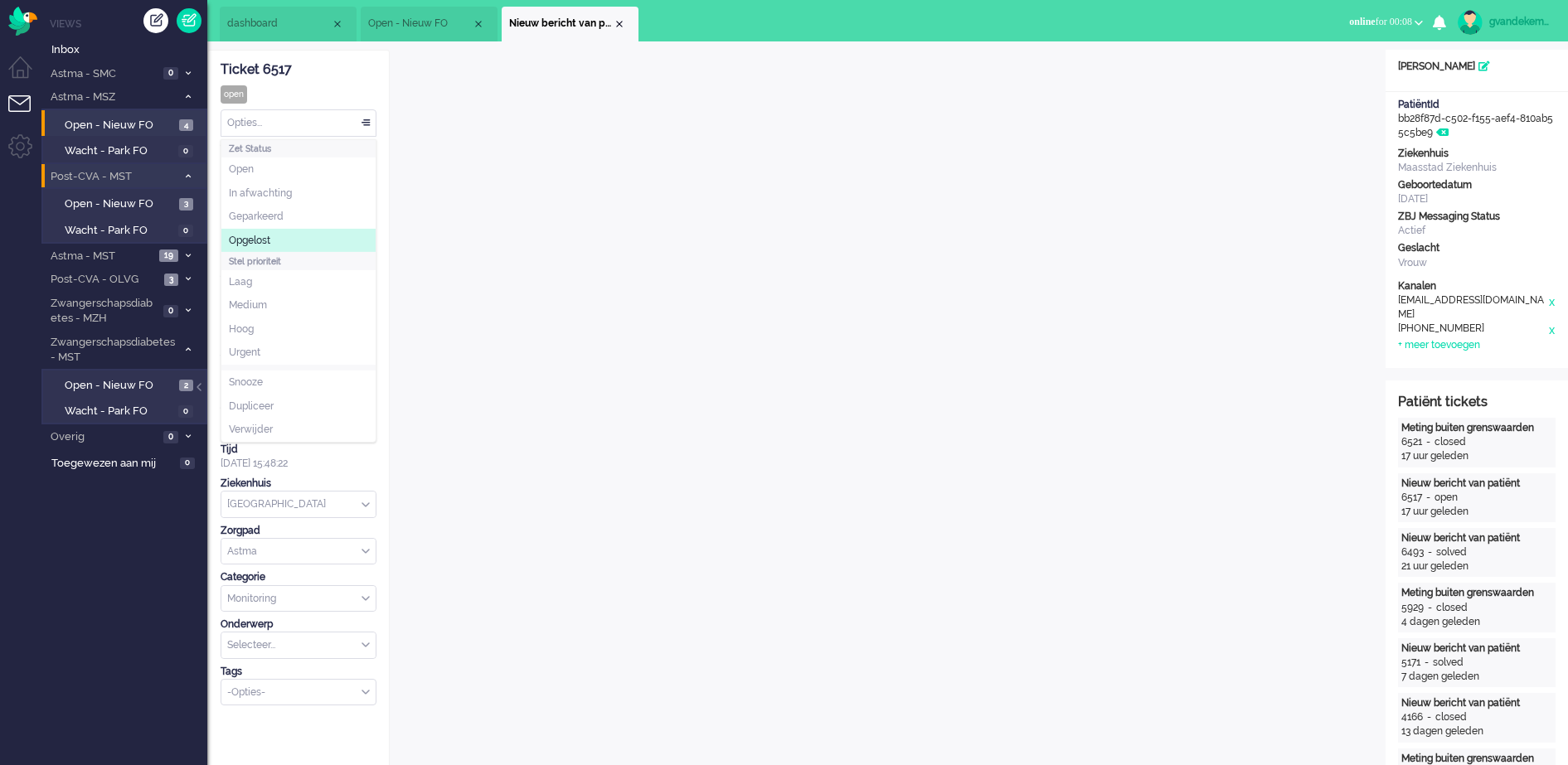
click at [295, 235] on li "Opgelost" at bounding box center [299, 241] width 155 height 24
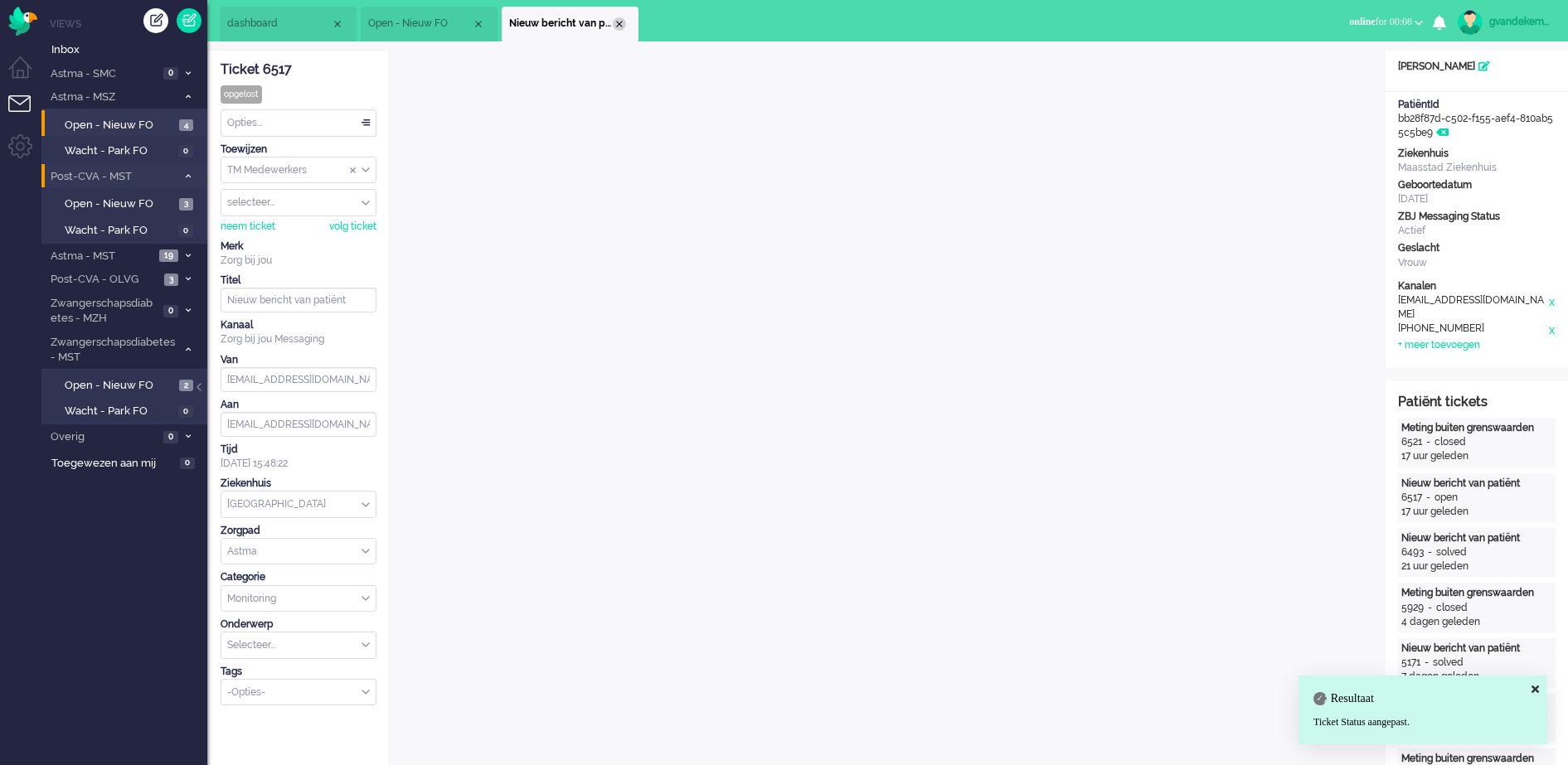
click at [620, 24] on div "Close tab" at bounding box center [619, 24] width 13 height 13
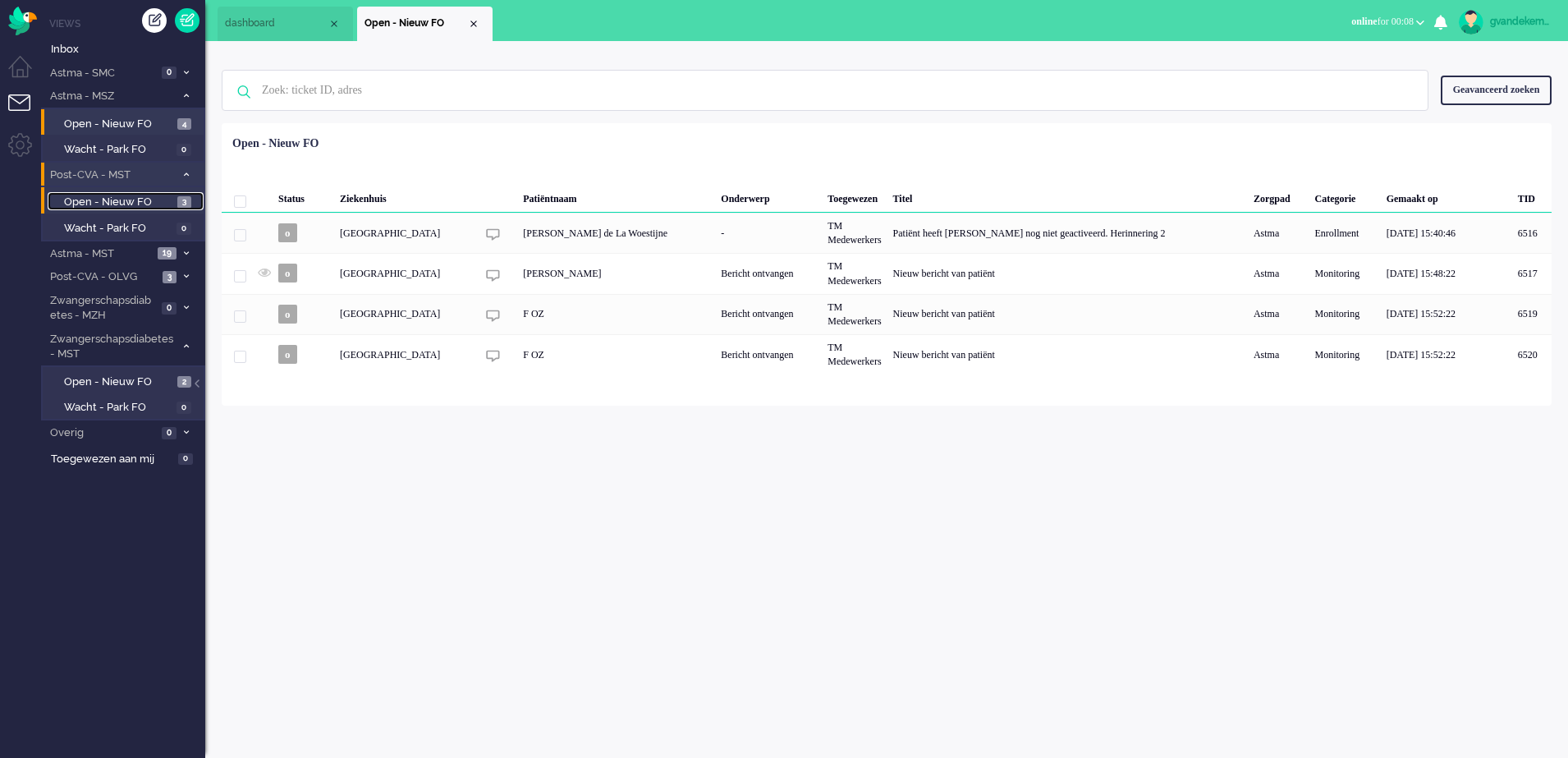
click at [164, 198] on span "Open - Nieuw FO" at bounding box center [119, 203] width 109 height 16
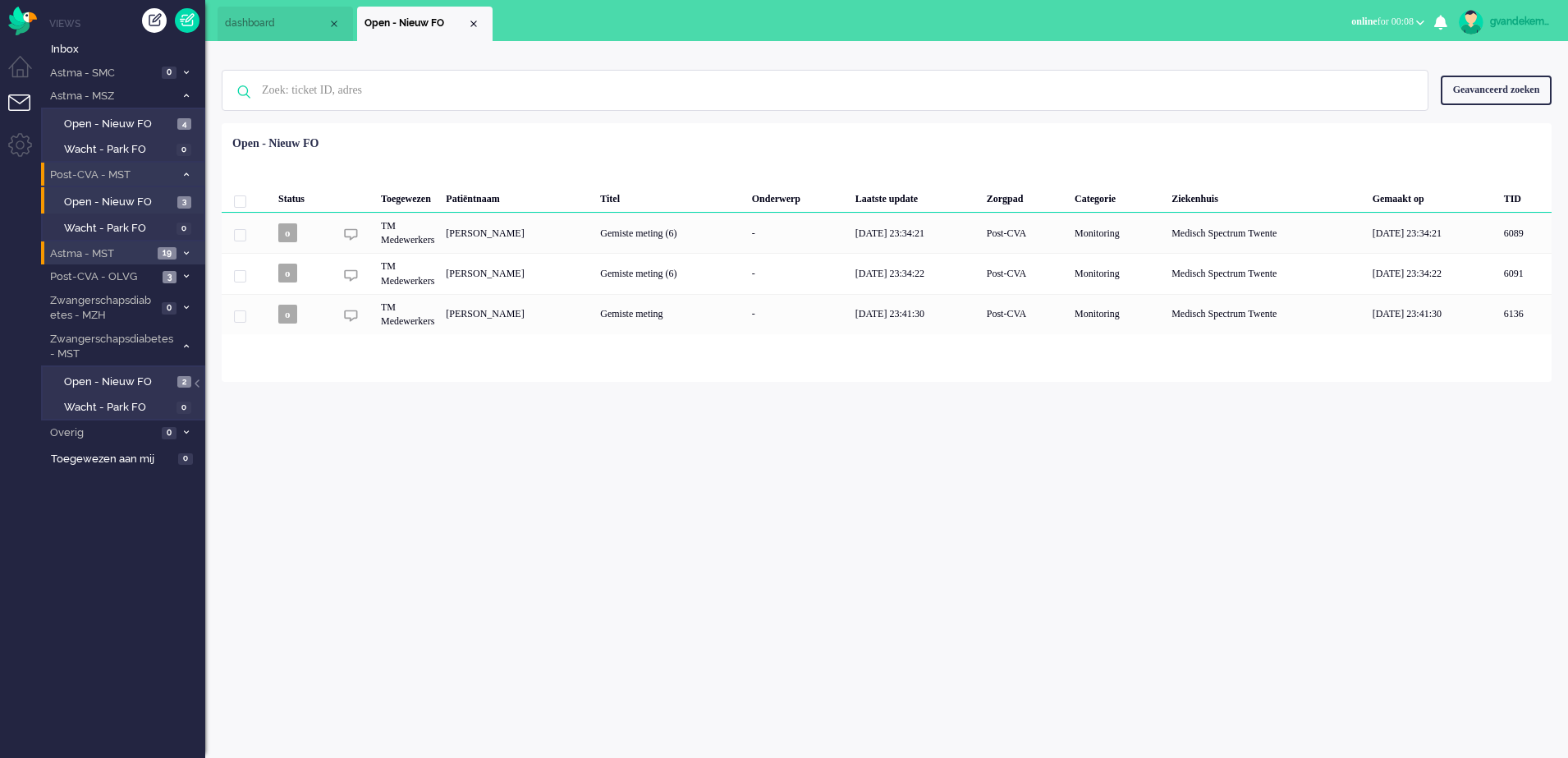
click at [182, 252] on span at bounding box center [186, 254] width 12 height 9
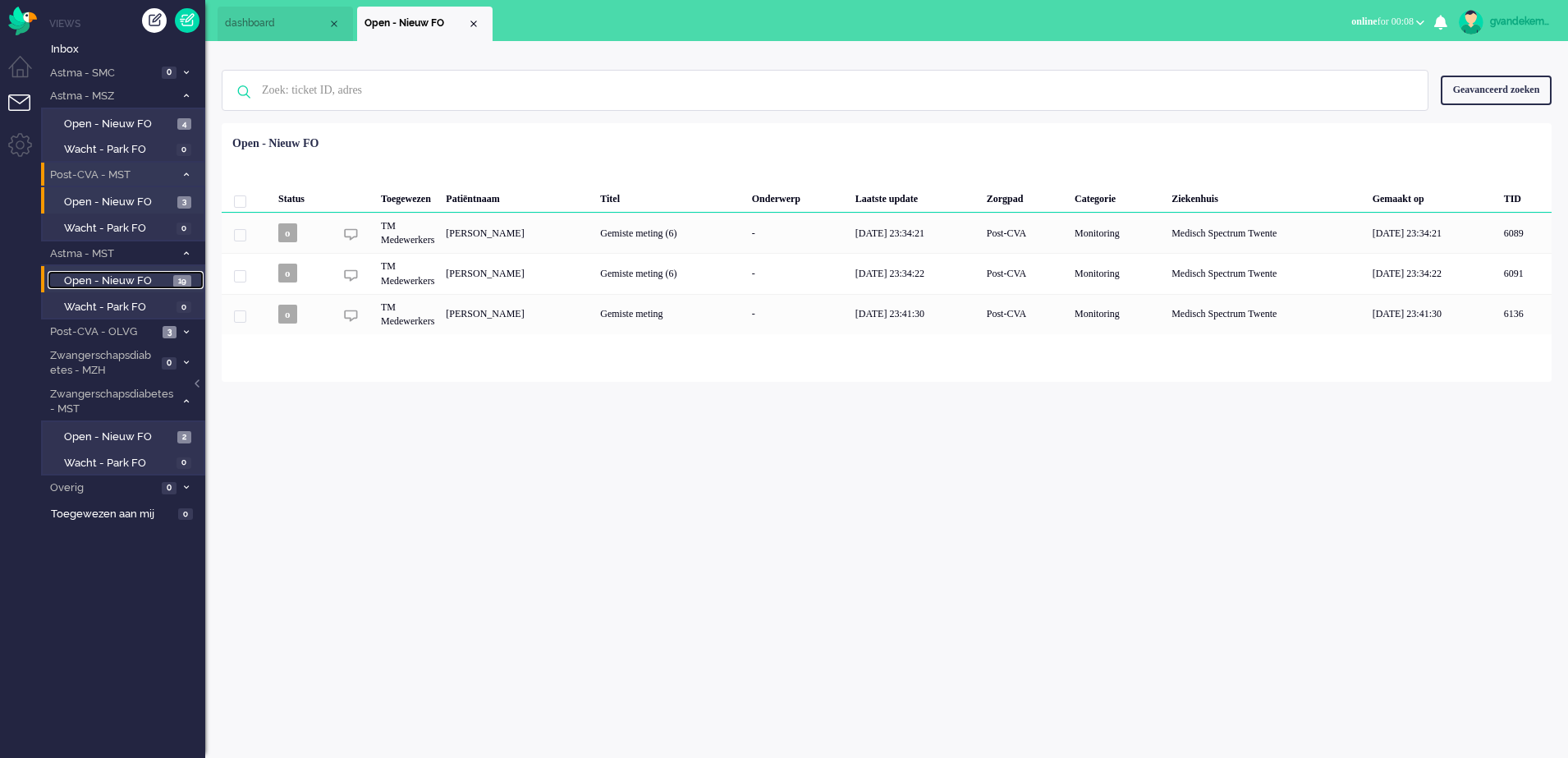
click at [157, 276] on span "Open - Nieuw FO" at bounding box center [117, 281] width 105 height 16
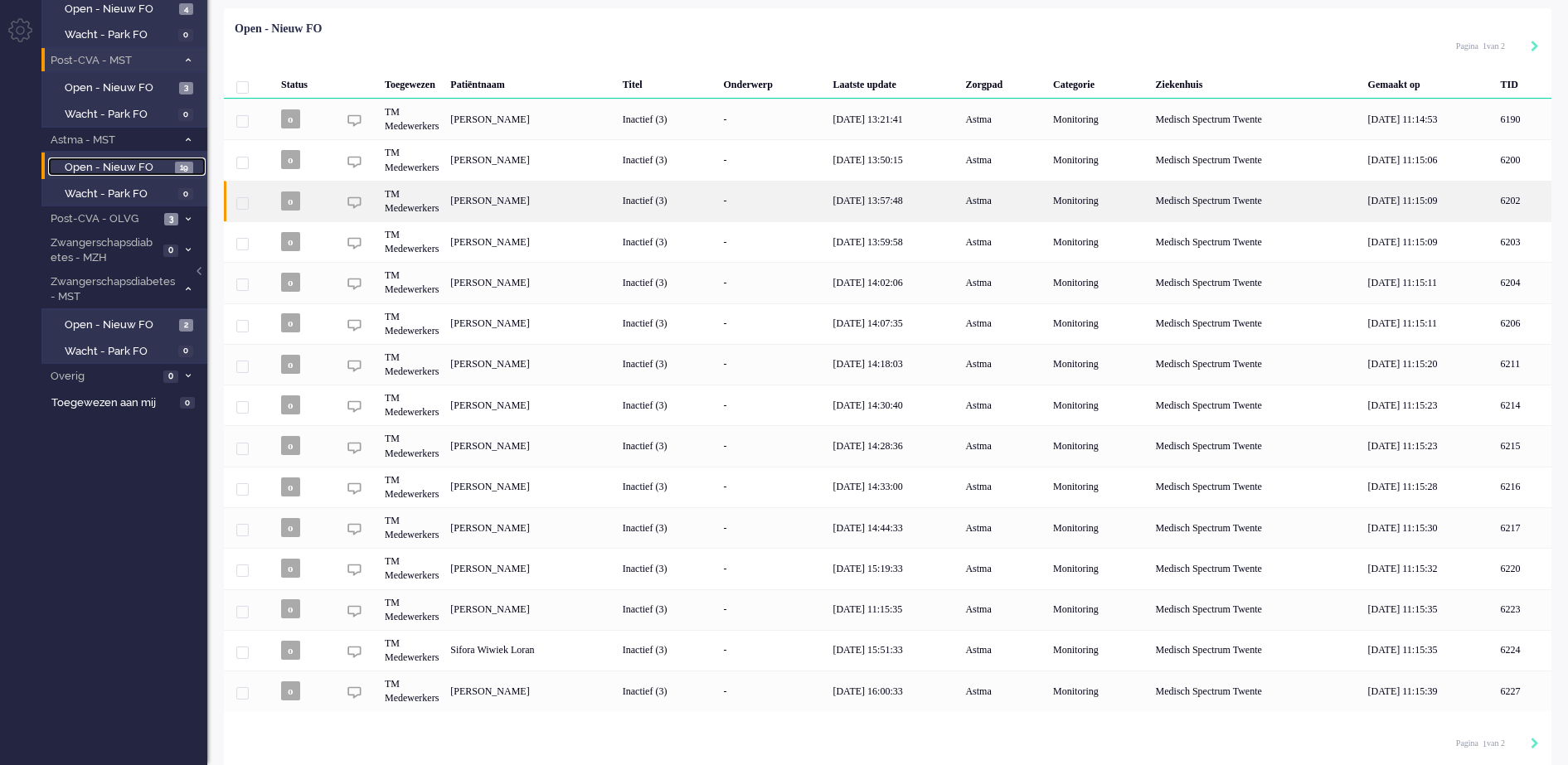
scroll to position [121, 0]
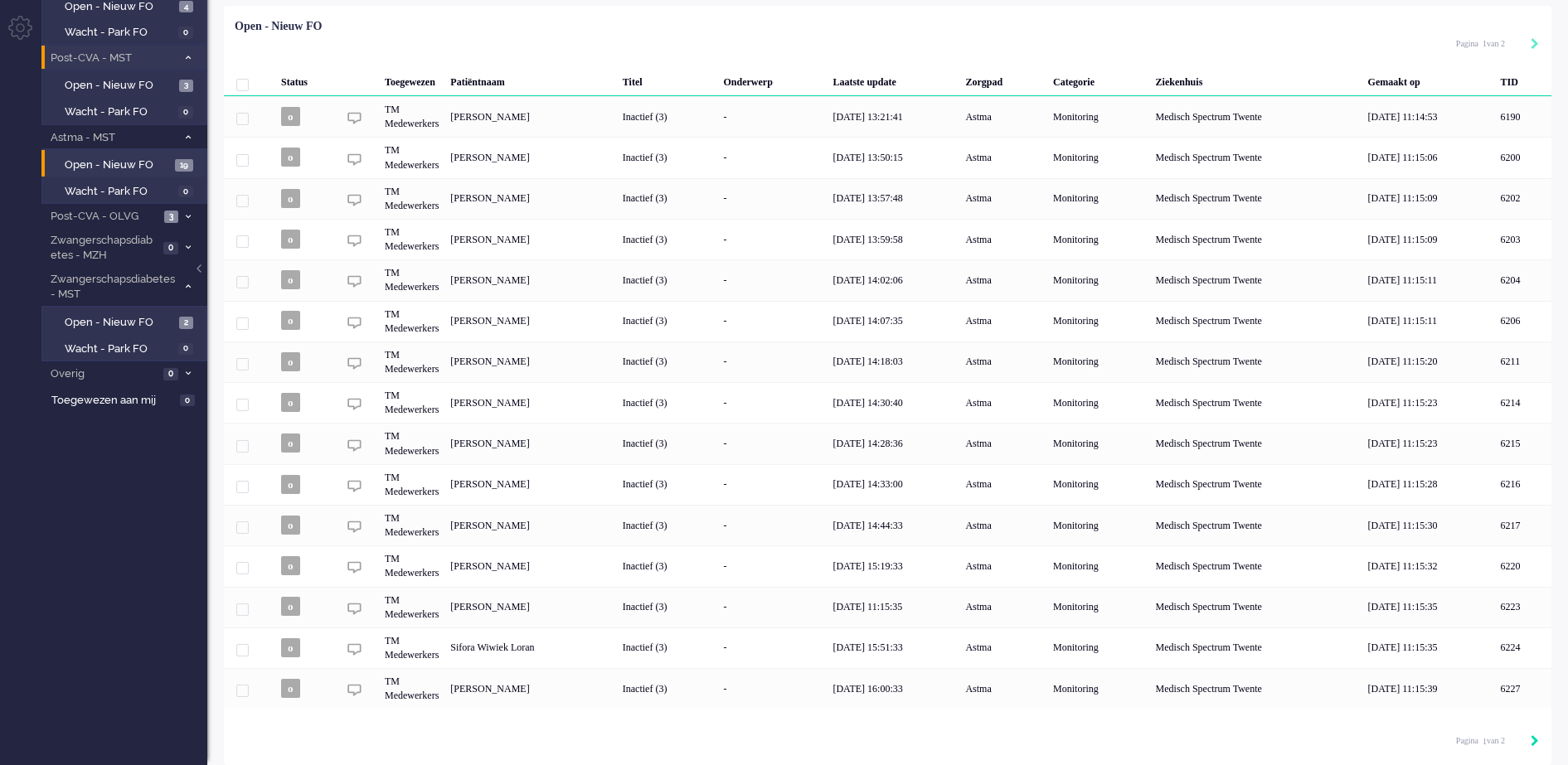
click at [1535, 741] on icon "Next" at bounding box center [1534, 741] width 8 height 11
type input "2"
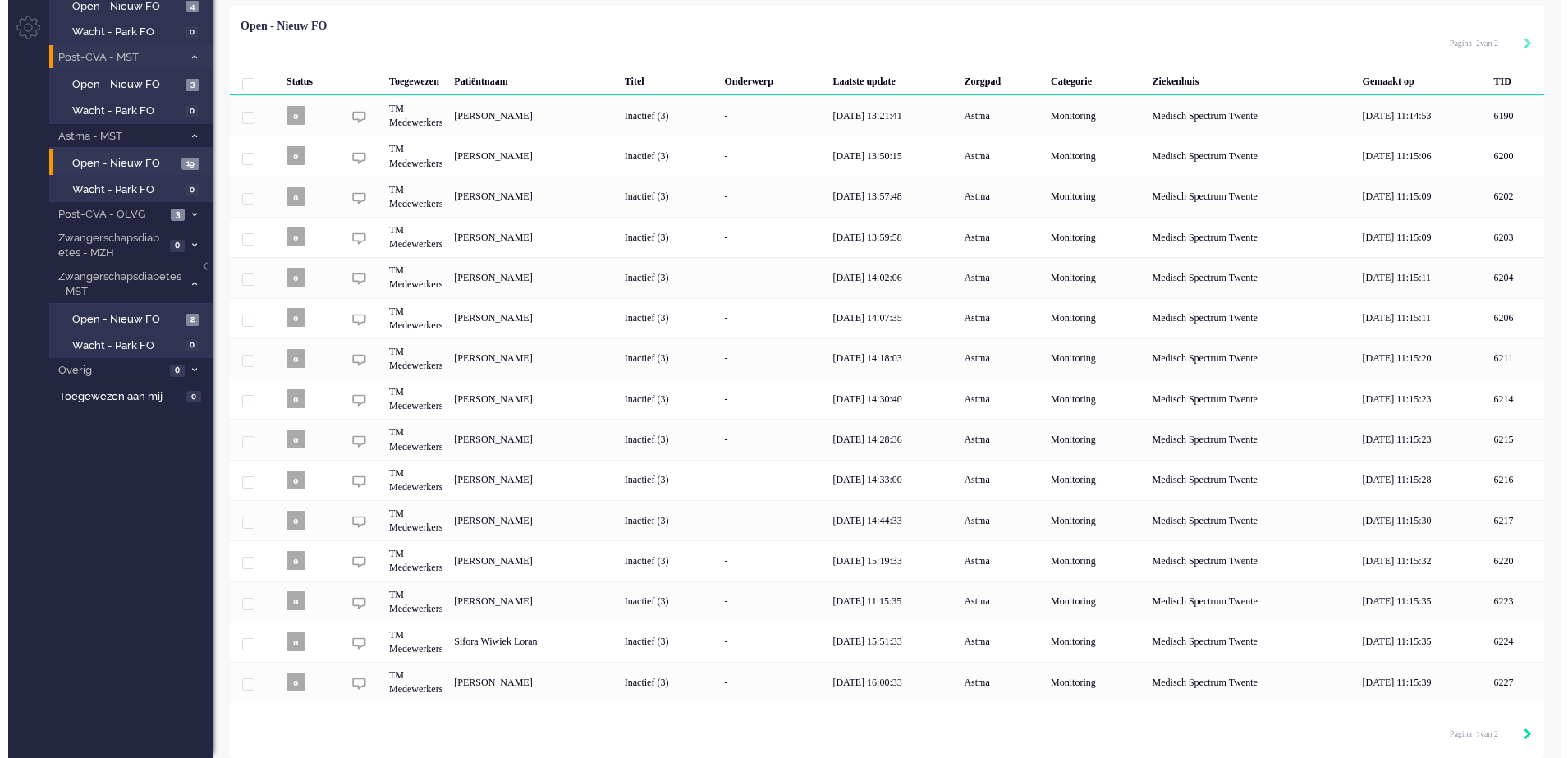
scroll to position [0, 0]
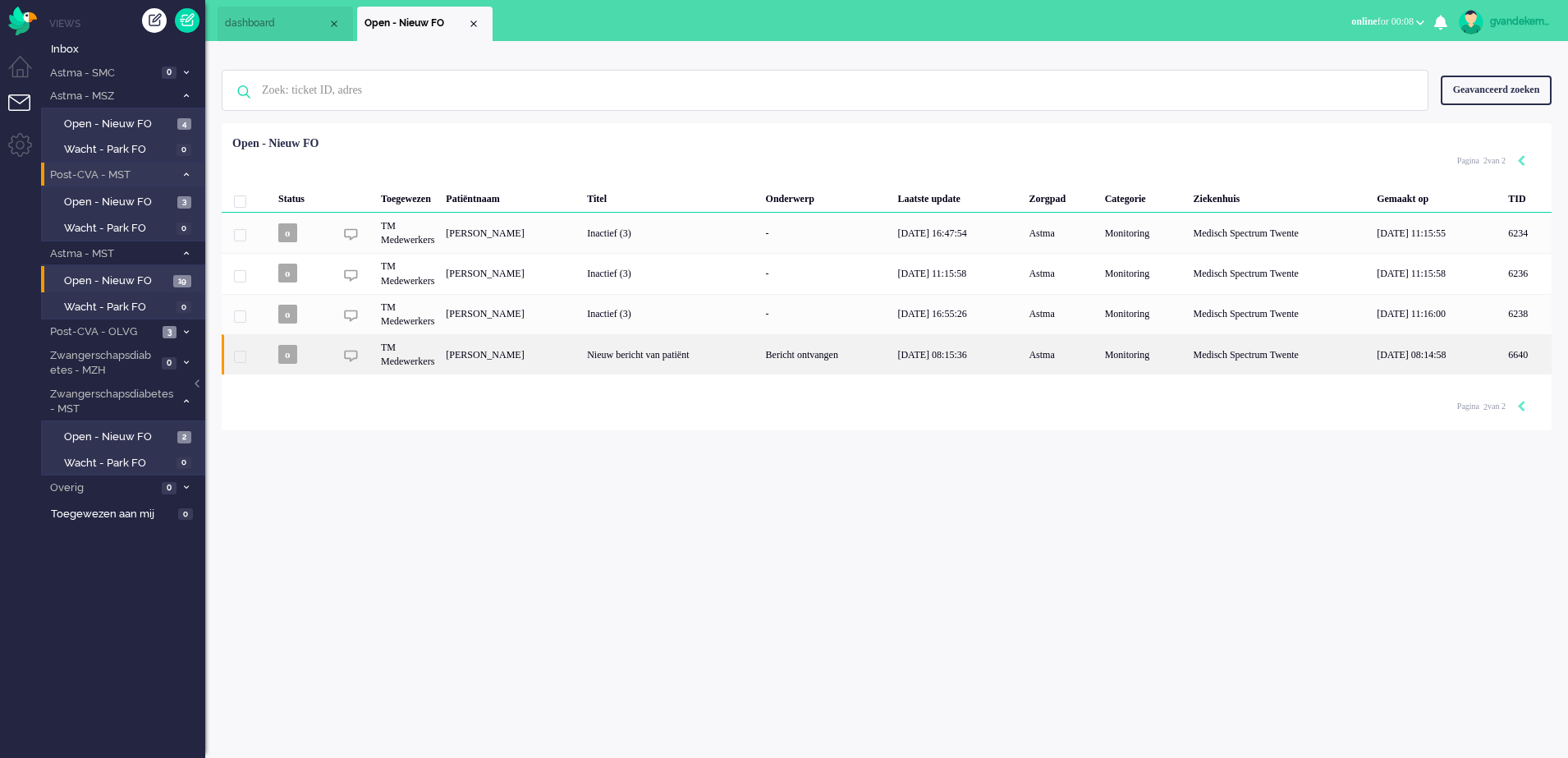
click at [832, 357] on div "Bericht ontvangen" at bounding box center [827, 354] width 133 height 40
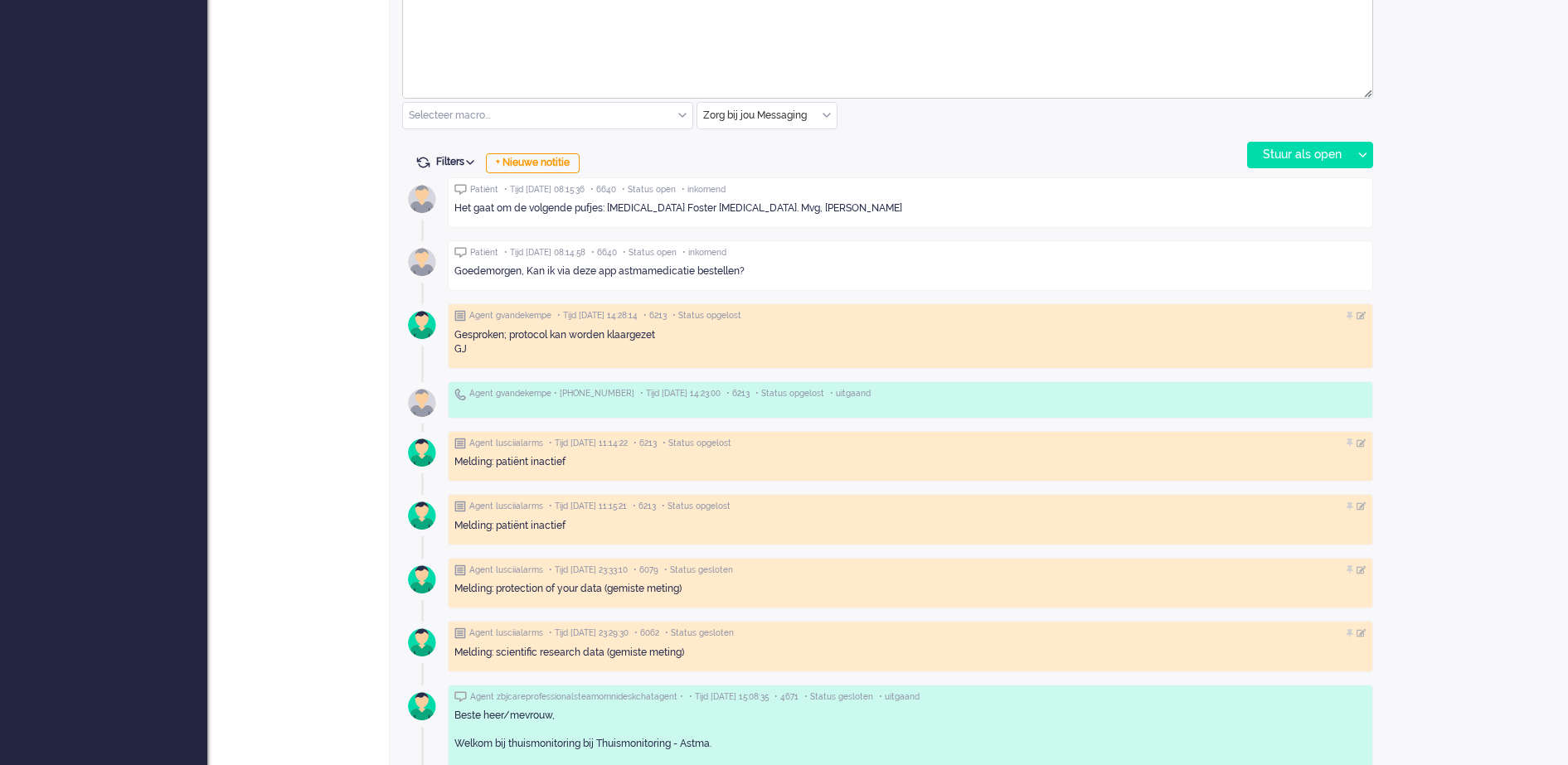
scroll to position [879, 0]
